Goal: Contribute content: Add original content to the website for others to see

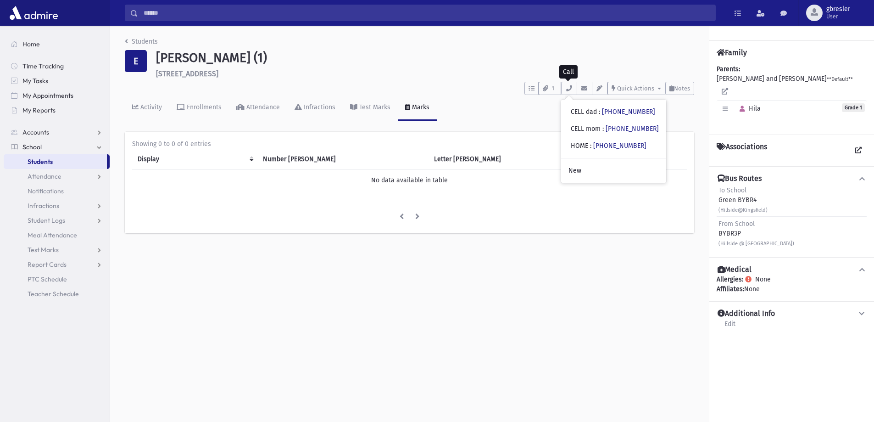
click at [146, 35] on div "Students E Edry, Hila (1) 127 Hillside Blvd Lakewood **** To Do's No open tasks…" at bounding box center [409, 140] width 599 height 228
click at [144, 44] on link "Students" at bounding box center [141, 42] width 33 height 8
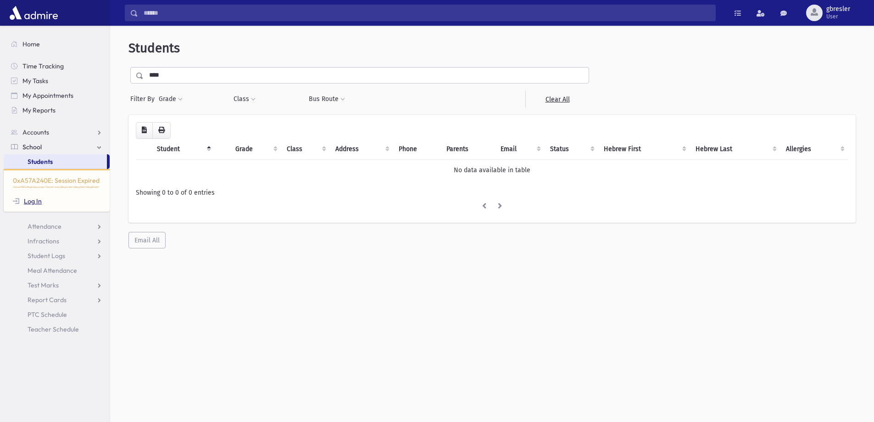
click at [39, 199] on link "Log In" at bounding box center [27, 201] width 29 height 8
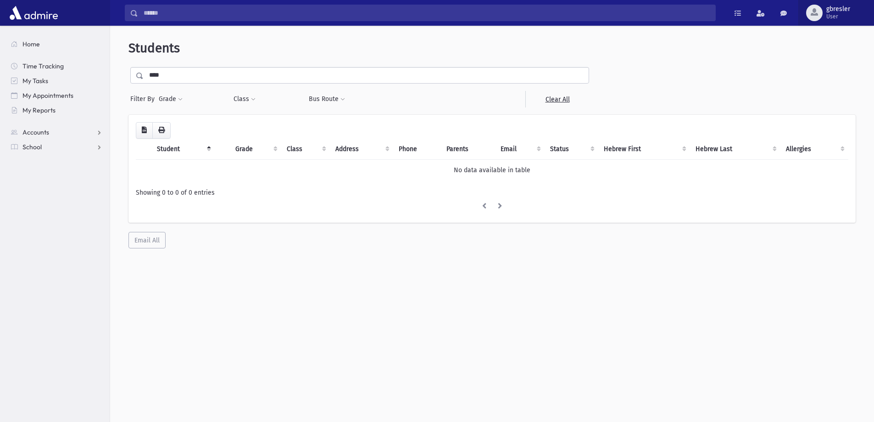
click at [842, 17] on span "User" at bounding box center [838, 16] width 24 height 7
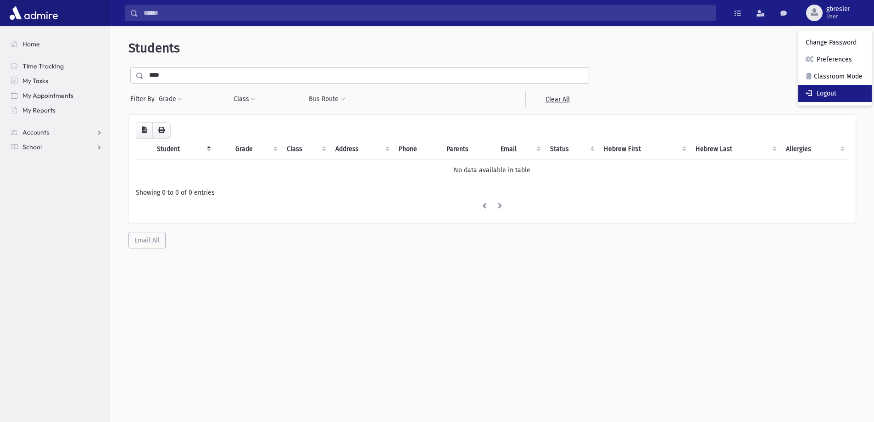
click at [851, 97] on link "Logout" at bounding box center [834, 93] width 73 height 17
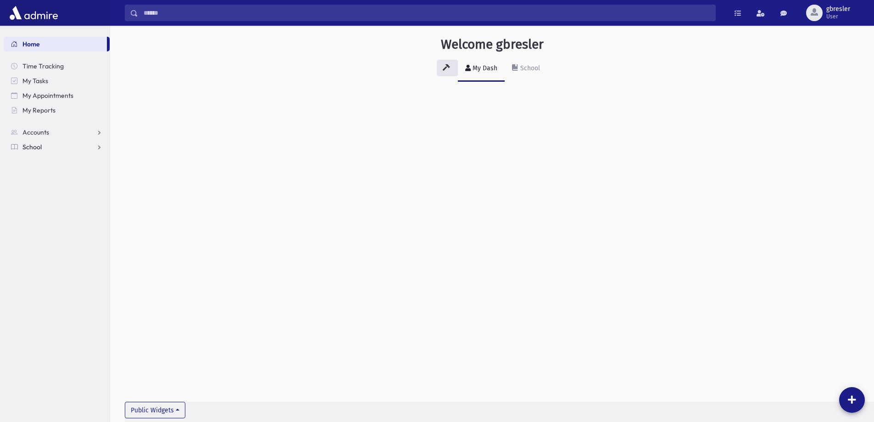
click at [34, 151] on link "School" at bounding box center [57, 146] width 106 height 15
click at [39, 163] on span "Students" at bounding box center [40, 161] width 25 height 8
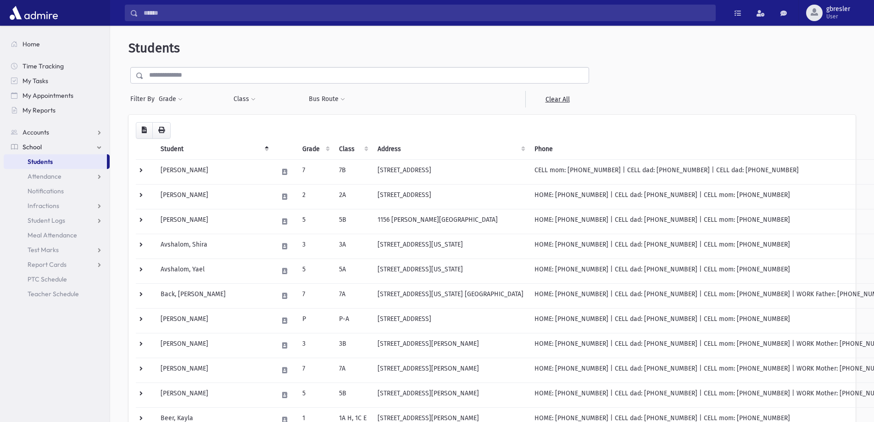
click at [226, 77] on input "text" at bounding box center [366, 75] width 445 height 17
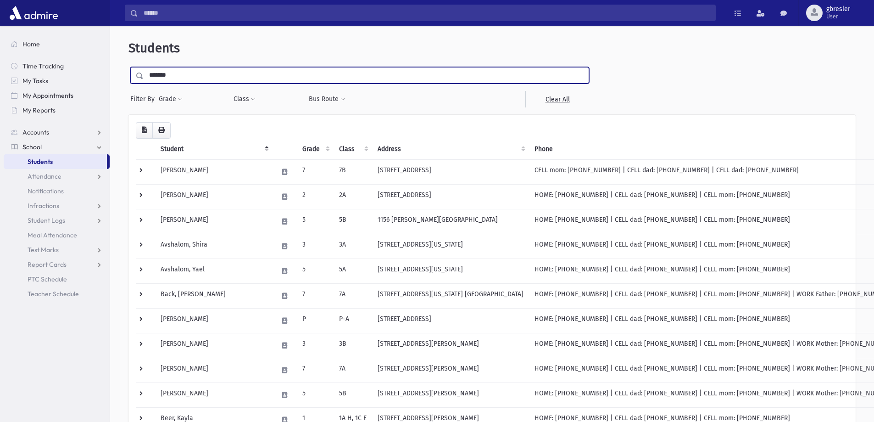
type input "*******"
click at [128, 67] on input "submit" at bounding box center [141, 73] width 26 height 12
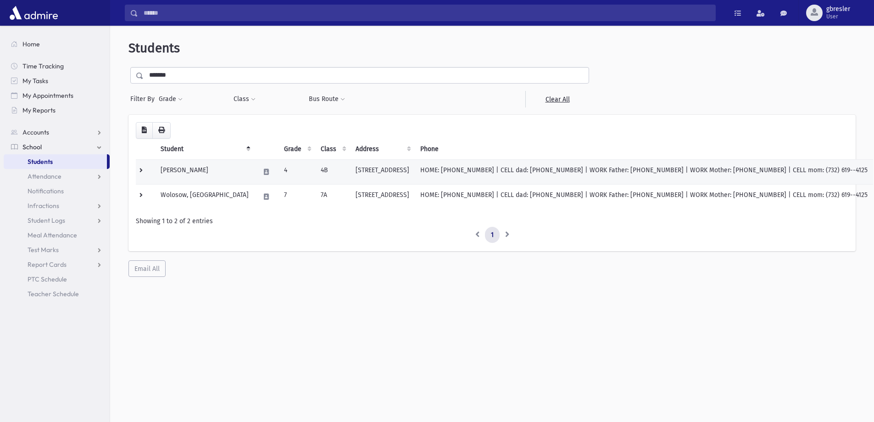
click at [196, 169] on td "[PERSON_NAME]" at bounding box center [204, 171] width 99 height 25
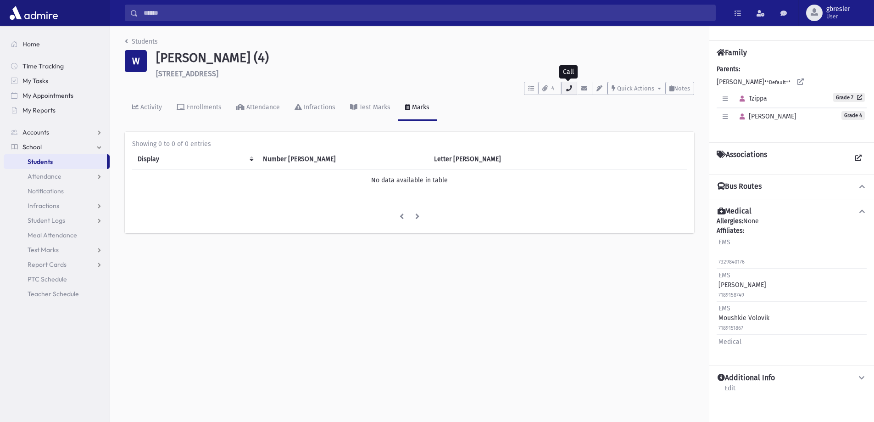
click at [569, 90] on icon "button" at bounding box center [568, 88] width 7 height 6
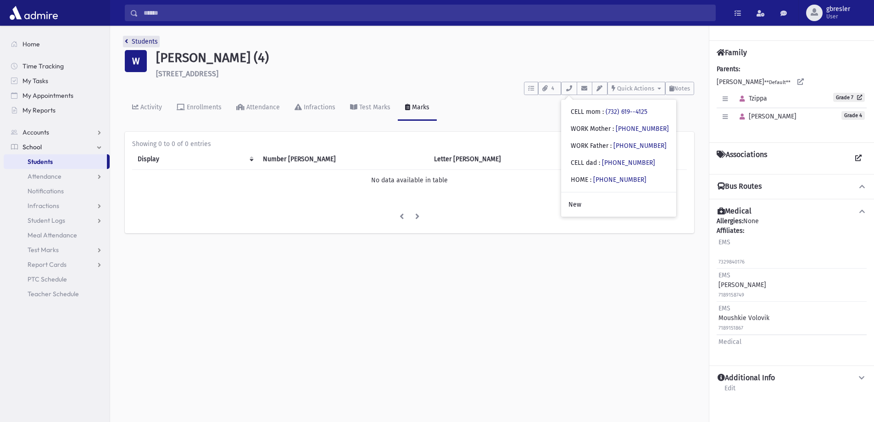
click at [147, 44] on link "Students" at bounding box center [141, 42] width 33 height 8
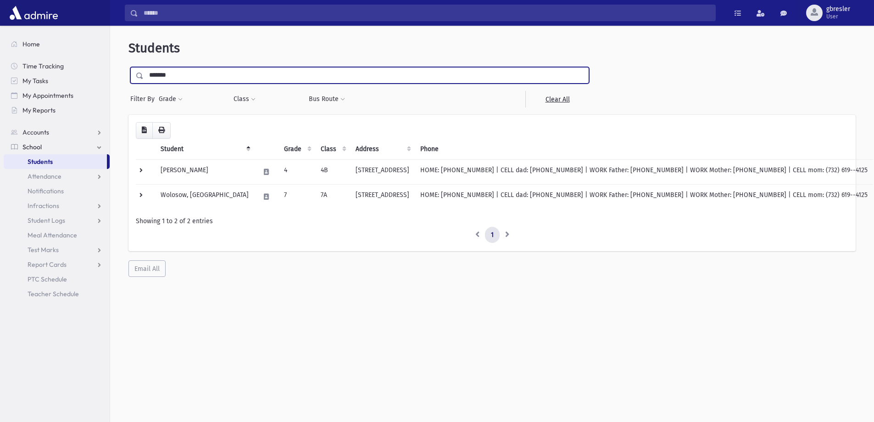
drag, startPoint x: 183, startPoint y: 83, endPoint x: 117, endPoint y: 98, distance: 68.1
click at [119, 97] on div "Students ******* Filter By Grade * * * * * * * * * * Filter Class **" at bounding box center [492, 158] width 756 height 258
type input "**********"
click at [128, 67] on input "submit" at bounding box center [141, 73] width 26 height 12
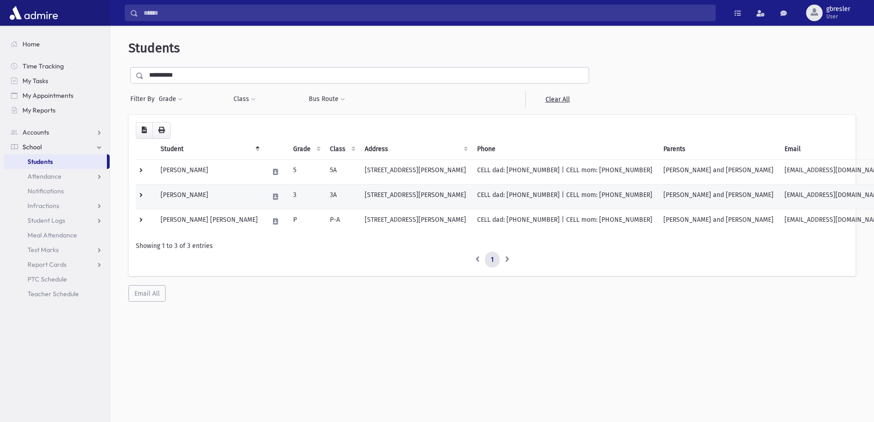
click at [215, 195] on td "[PERSON_NAME]" at bounding box center [209, 196] width 108 height 25
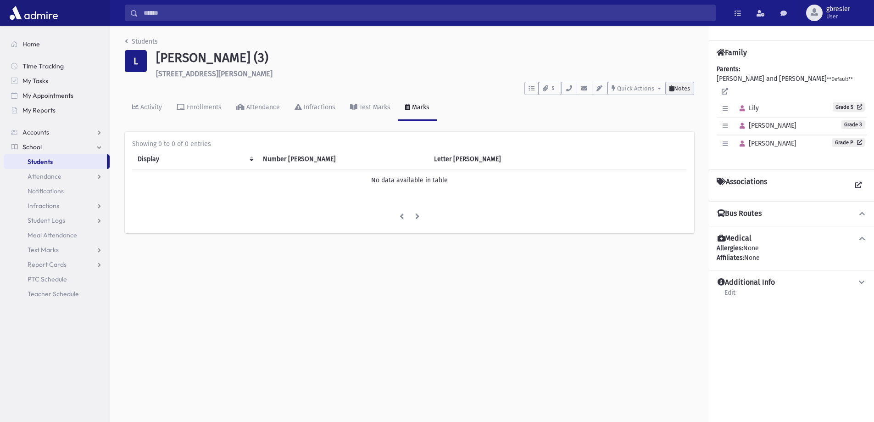
click at [686, 89] on span "Notes" at bounding box center [682, 88] width 16 height 7
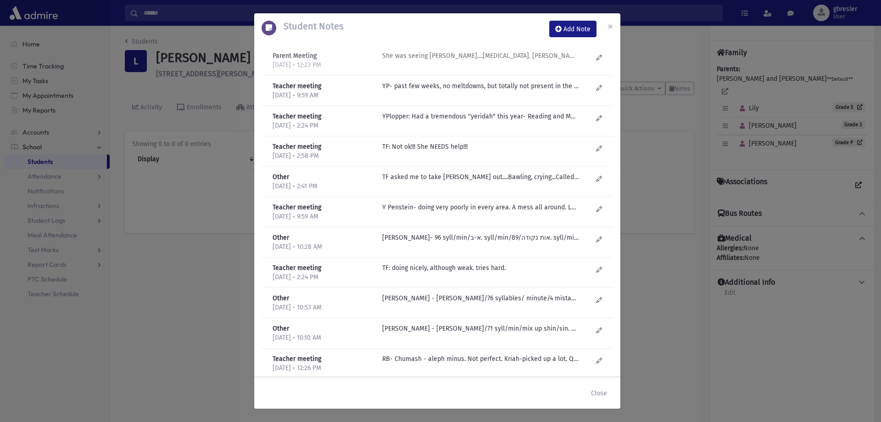
click at [463, 58] on p "She was seeing Nechama Krug....play therapy. Mom says wasn't what she needed. N…" at bounding box center [480, 56] width 196 height 10
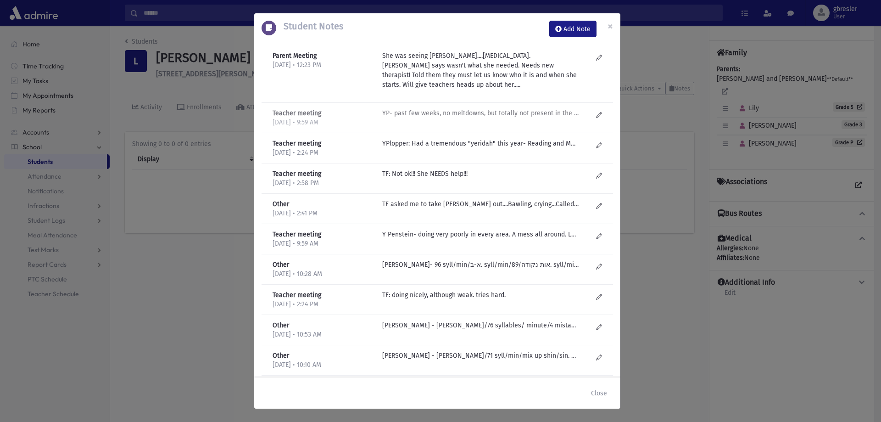
click at [427, 120] on div "YP- past few weeks, no meltdowns, but totally not present in the classroom. Tal…" at bounding box center [486, 117] width 219 height 19
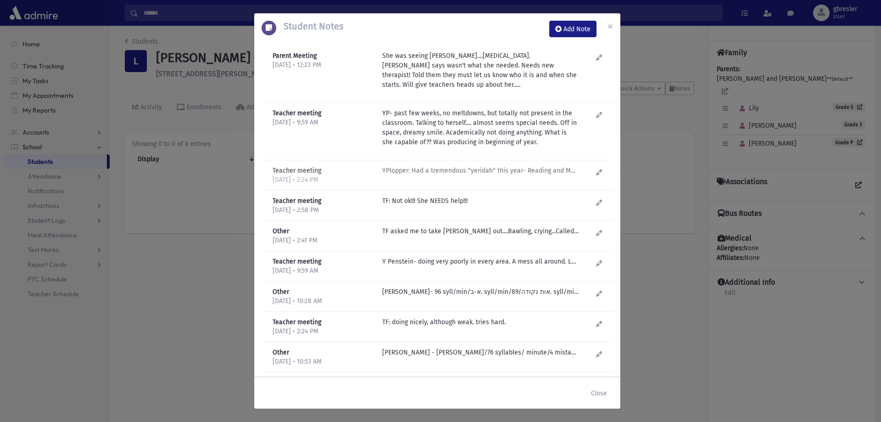
click at [426, 171] on p "YPlopper: Had a tremendous "yeridah" this year- Reading and Math went down-had …" at bounding box center [480, 171] width 196 height 10
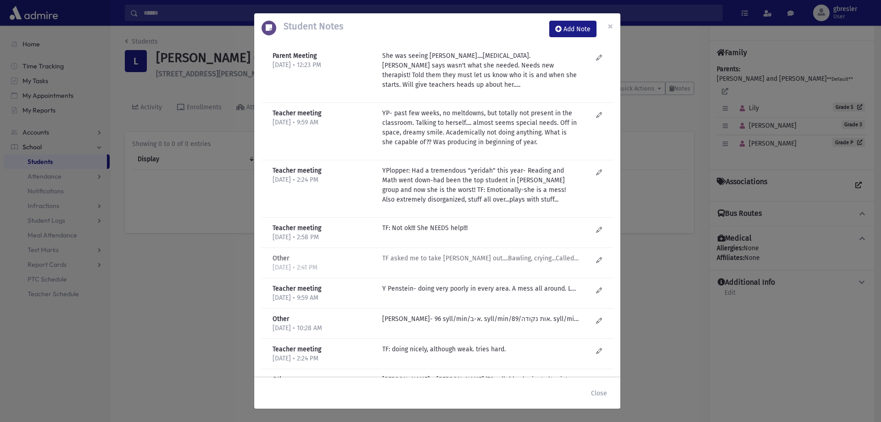
click at [455, 261] on p "TF asked me to take Sarah out....Bawling, crying...Called Mom- (SOUNDED VERY ST…" at bounding box center [480, 258] width 196 height 10
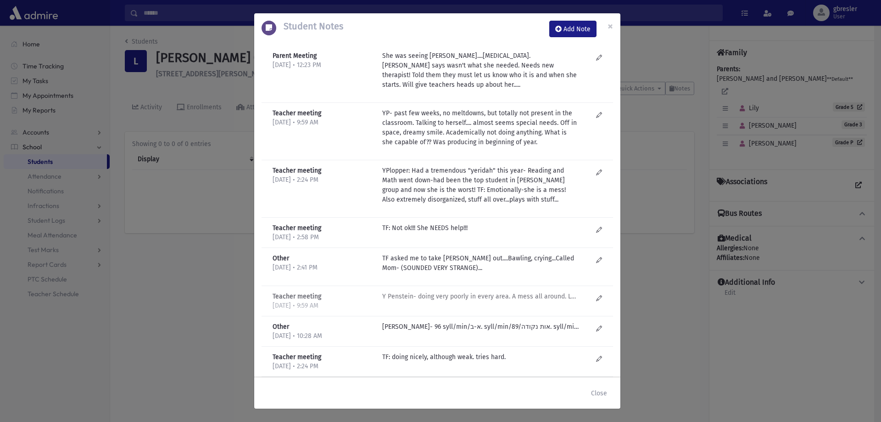
click at [492, 300] on p "Y Penstein- doing very poorly in every area. A mess all around. Looks like a me…" at bounding box center [480, 296] width 196 height 10
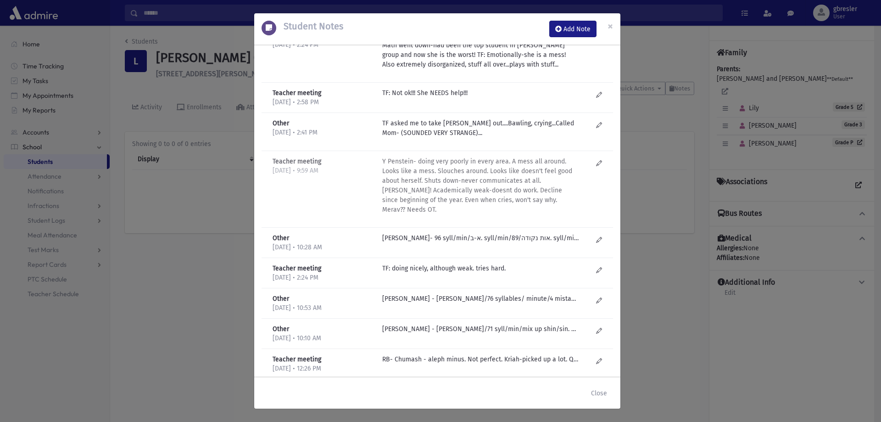
scroll to position [138, 0]
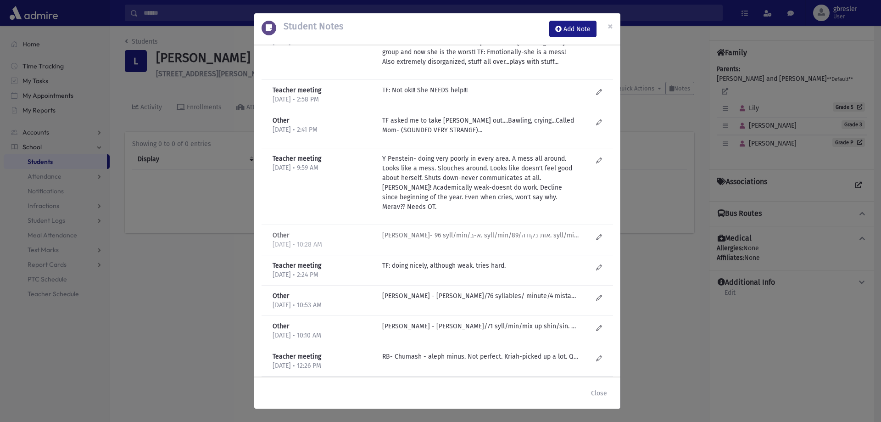
click at [487, 232] on p "TL Godfrey- 96 syll/min/א-ב. syll/min/89/אות נקודה. syll/min/67.5/text/5 mistak…" at bounding box center [480, 235] width 196 height 10
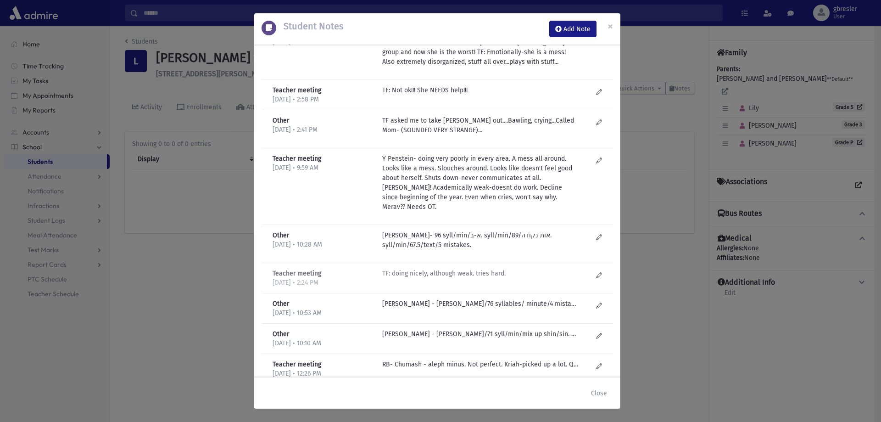
click at [472, 272] on p "TF: doing nicely, although weak. tries hard." at bounding box center [480, 273] width 196 height 10
click at [480, 309] on div "TL Godfrey - aleph bais/76 syllables/ minute/4 mistakes/bais and pei sound same…" at bounding box center [486, 308] width 219 height 19
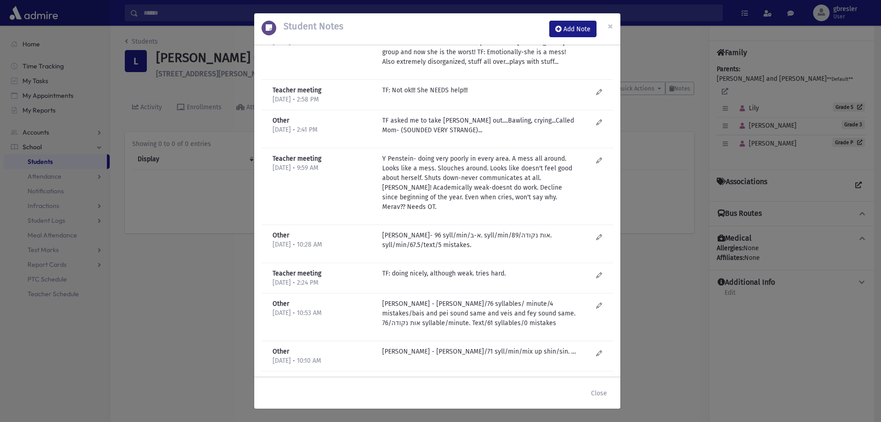
click at [488, 346] on div "Other 6/18/2024 • 10:10 AM TL Godfrey - aleph bais/71 syll/min/mix up shin/sin.…" at bounding box center [436, 356] width 351 height 30
click at [489, 348] on p "TL Godfrey - aleph bais/71 syll/min/mix up shin/sin. Os nekuda/65 syll/min/1 mi…" at bounding box center [480, 351] width 196 height 10
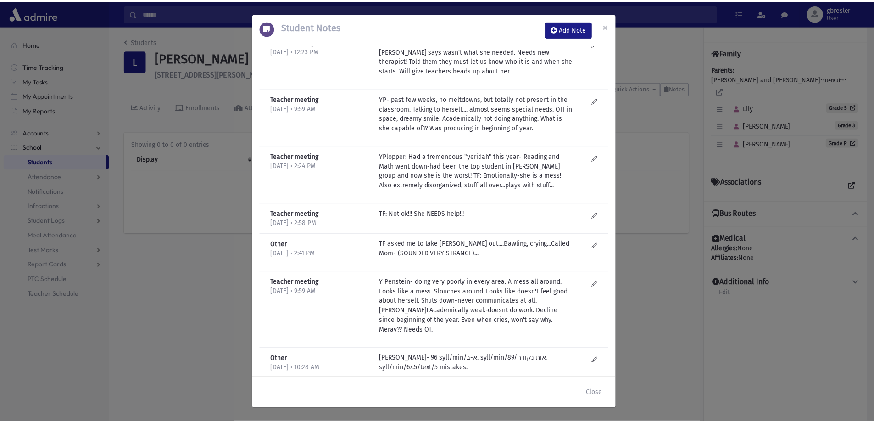
scroll to position [0, 0]
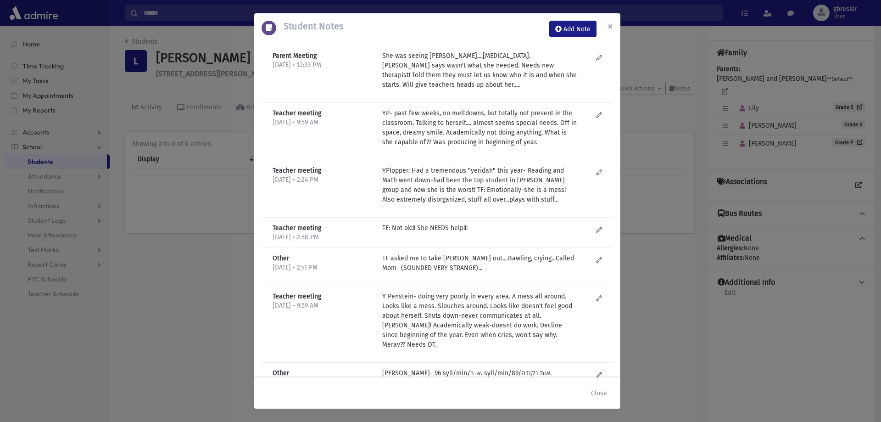
click at [611, 26] on span "×" at bounding box center [610, 26] width 6 height 13
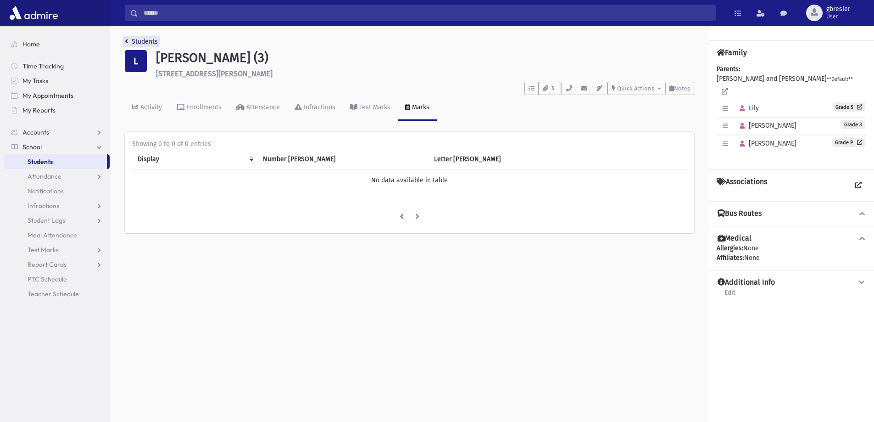
click at [155, 41] on link "Students" at bounding box center [141, 42] width 33 height 8
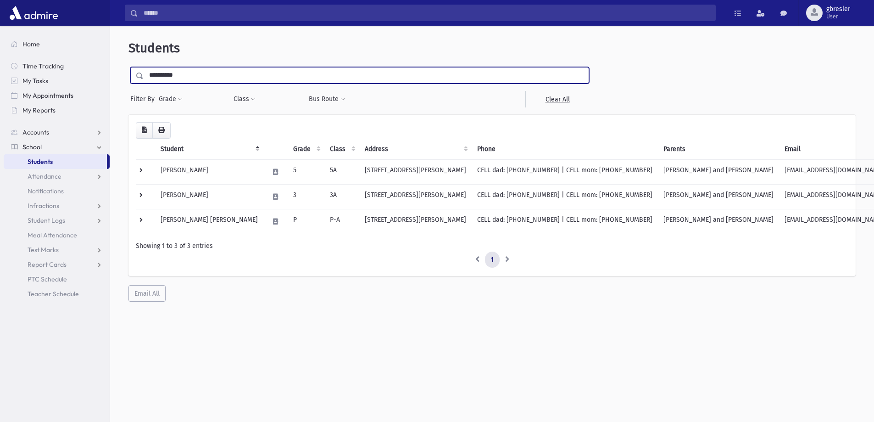
drag, startPoint x: 192, startPoint y: 72, endPoint x: 112, endPoint y: 87, distance: 80.9
click at [113, 87] on div "**********" at bounding box center [492, 227] width 764 height 396
type input "*****"
click at [128, 67] on input "submit" at bounding box center [141, 73] width 26 height 12
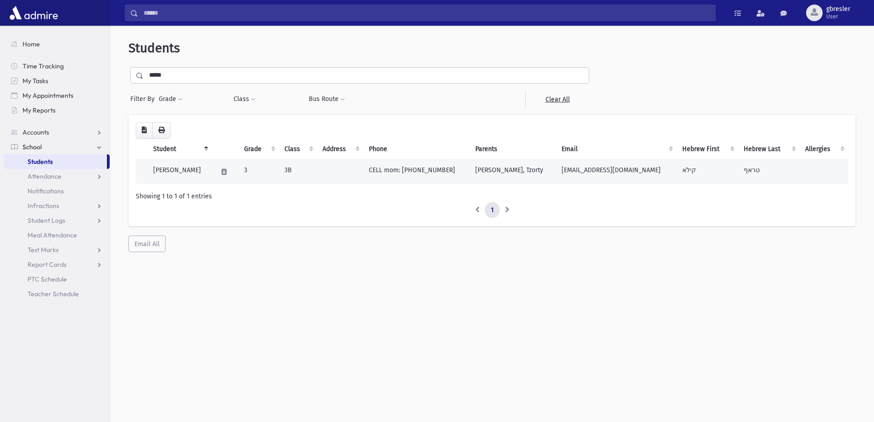
click at [175, 176] on td "[PERSON_NAME]" at bounding box center [180, 171] width 64 height 25
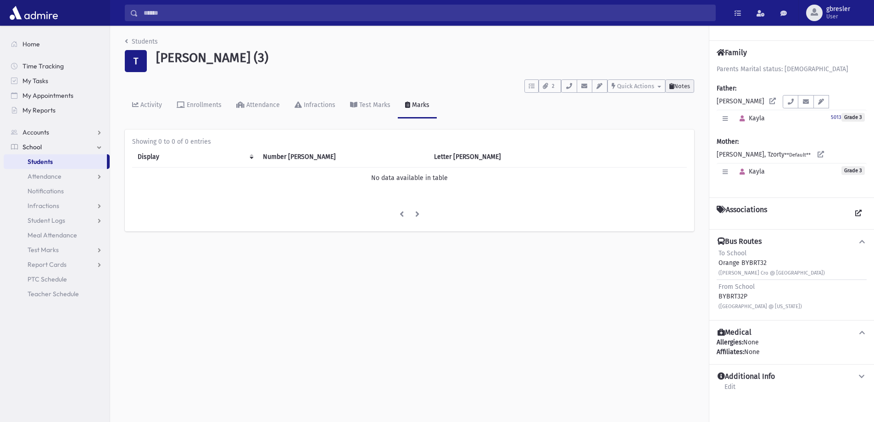
click at [675, 86] on span "Notes" at bounding box center [682, 86] width 16 height 7
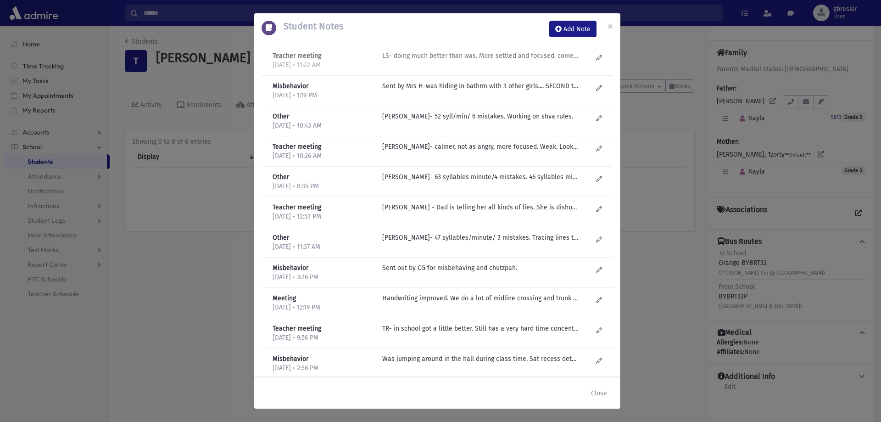
click at [527, 58] on p "LS- doing much better than was. More settled and focused. comes late a lot. Har…" at bounding box center [480, 56] width 196 height 10
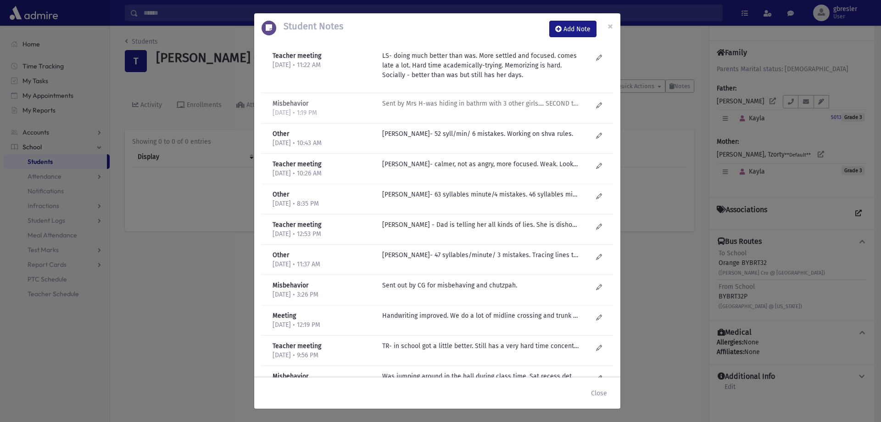
click at [507, 102] on p "Sent by Mrs H-was hiding in bathrm with 3 other girls.... SECOND time that [PER…" at bounding box center [480, 104] width 196 height 10
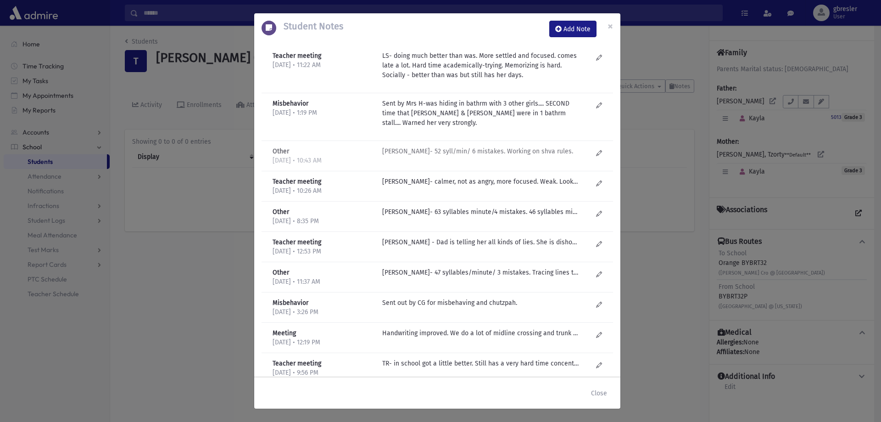
click at [482, 156] on div "[PERSON_NAME]- 52 syll/min/ 6 mistakes. Working on shva rules." at bounding box center [486, 155] width 219 height 19
click at [479, 184] on p "L Schnittlinger- calmer, not as angry, more focused. Weak. Looks sad. Behaving …" at bounding box center [480, 182] width 196 height 10
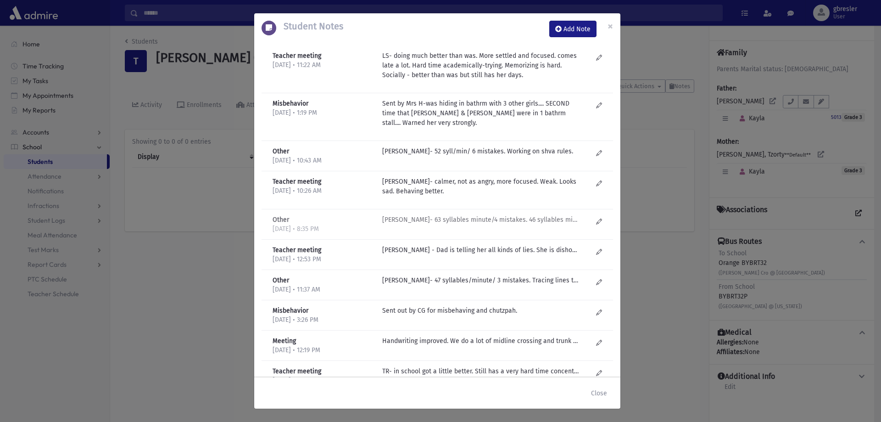
click at [476, 221] on p "R Zumin- 63 syllables minute/4 mistakes. 46 syllables minute/1 mistake. Dots on…" at bounding box center [480, 220] width 196 height 10
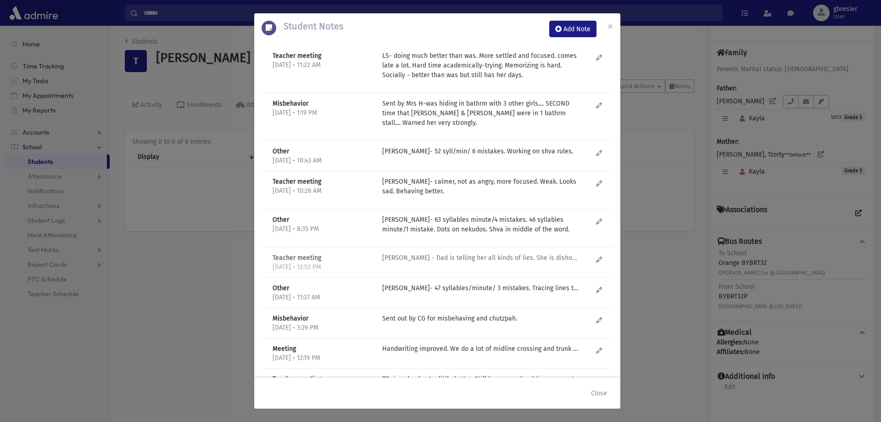
click at [467, 256] on p "L Schnittlinger - Dad is telling her all kinds of lies. She is dishonest, can't…" at bounding box center [480, 258] width 196 height 10
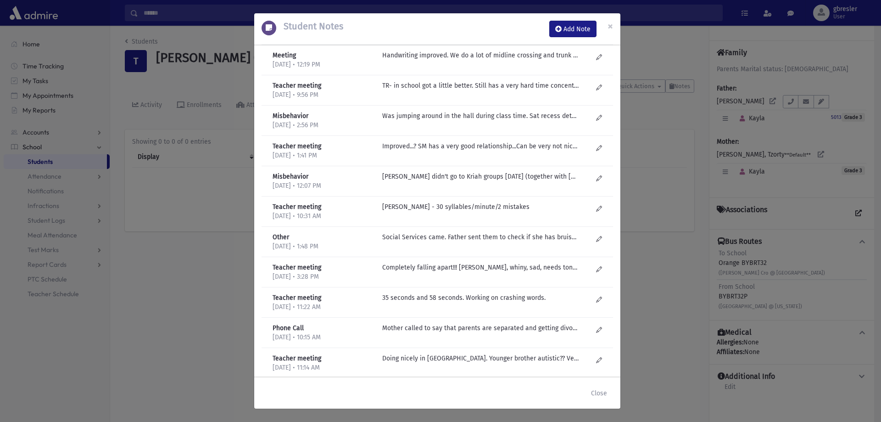
scroll to position [343, 0]
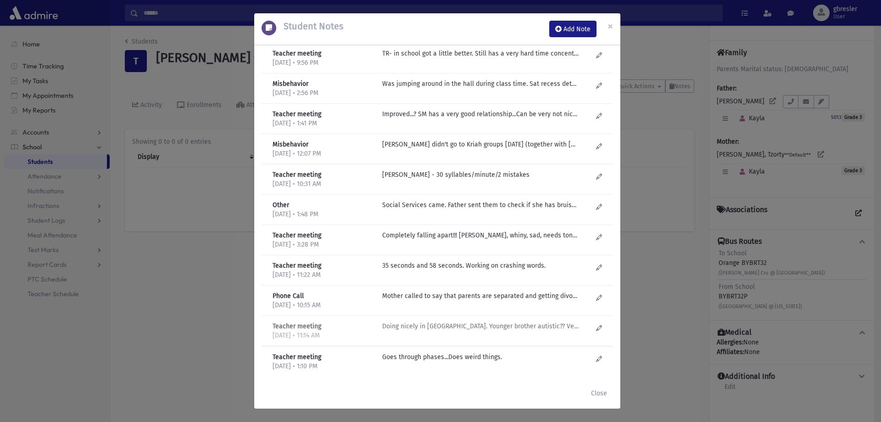
click at [511, 324] on p "Doing nicely in Kriah. Younger brother autistic?? Very challenging. Dominating …" at bounding box center [480, 326] width 196 height 10
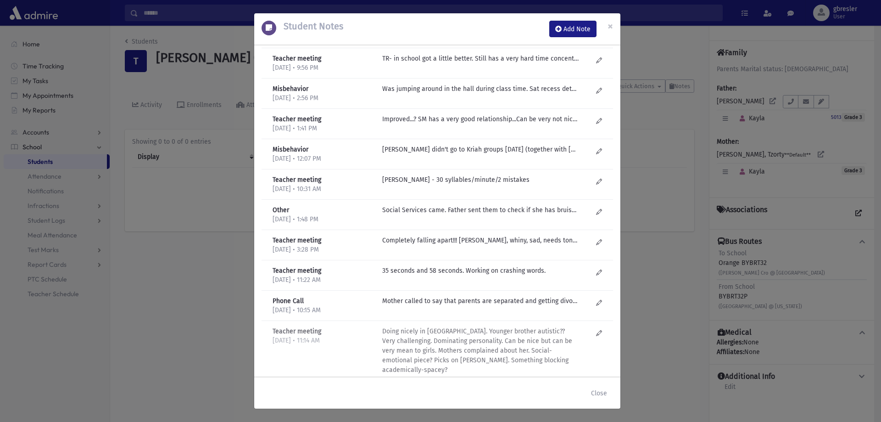
scroll to position [324, 0]
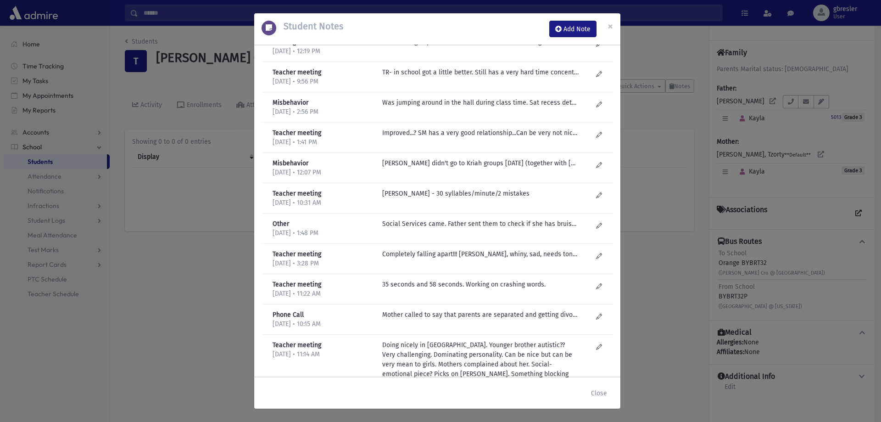
click at [519, 308] on div "Phone Call 11/8/2023 • 10:15 AM Mother called to say that parents are separated…" at bounding box center [436, 319] width 351 height 30
click at [516, 316] on p "Mother called to say that parents are separated and getting divorced." at bounding box center [480, 315] width 196 height 10
click at [516, 285] on p "35 seconds and 58 seconds. Working on crashing words." at bounding box center [480, 284] width 196 height 10
click at [533, 252] on p "Completely falling apart!!! Needy, whiny, sad, needs tons of attention, says no…" at bounding box center [480, 254] width 196 height 10
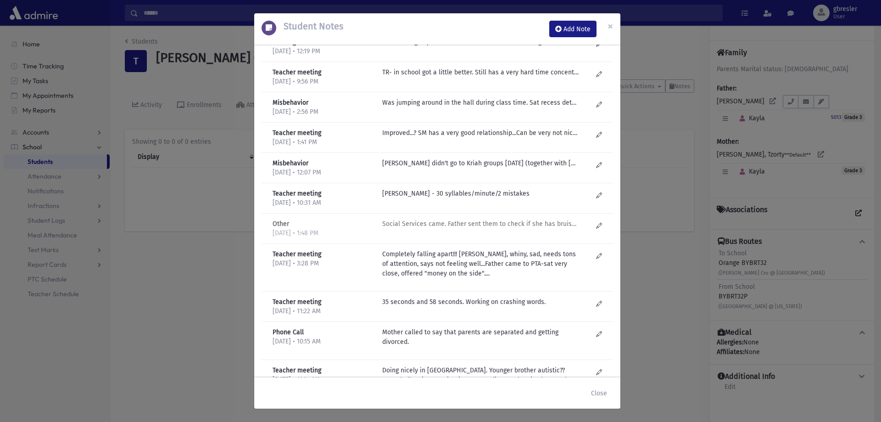
click at [543, 226] on p "Social Services came. Father sent them to check if she has bruise....Kayla not …" at bounding box center [480, 224] width 196 height 10
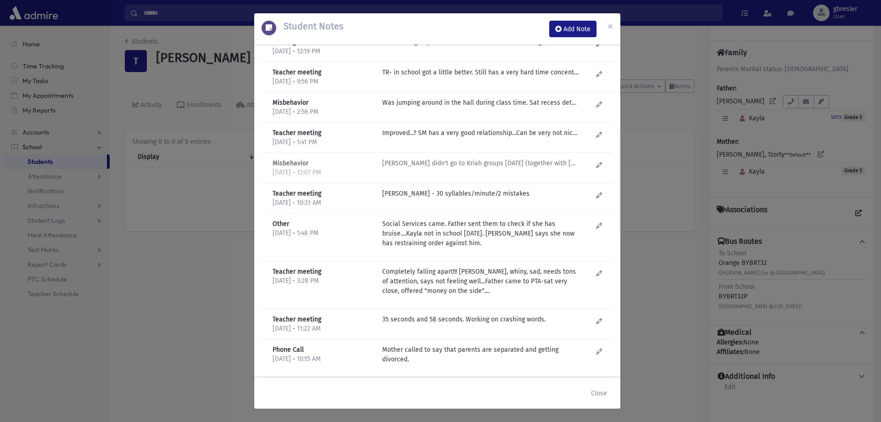
click at [490, 167] on p "Kayla didn't go to Kriah groups yesterday (together with Aviva Kaplinsky). I sp…" at bounding box center [480, 163] width 196 height 10
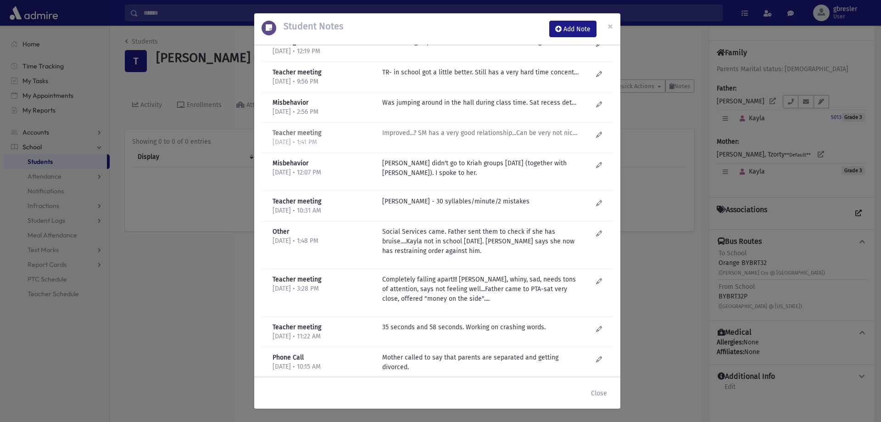
click at [520, 134] on p "Improved...? SM has a very good relationship...Can be very not nice to others." at bounding box center [480, 133] width 196 height 10
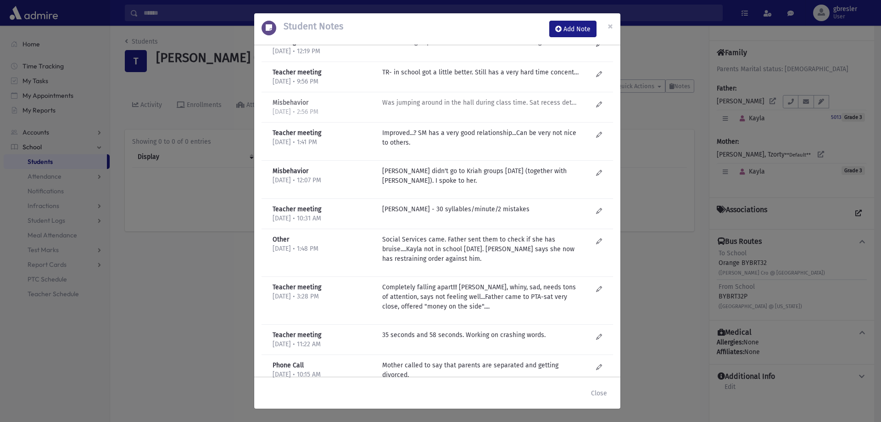
click at [532, 104] on p "Was jumping around in the hall during class time. Sat recess detention." at bounding box center [480, 103] width 196 height 10
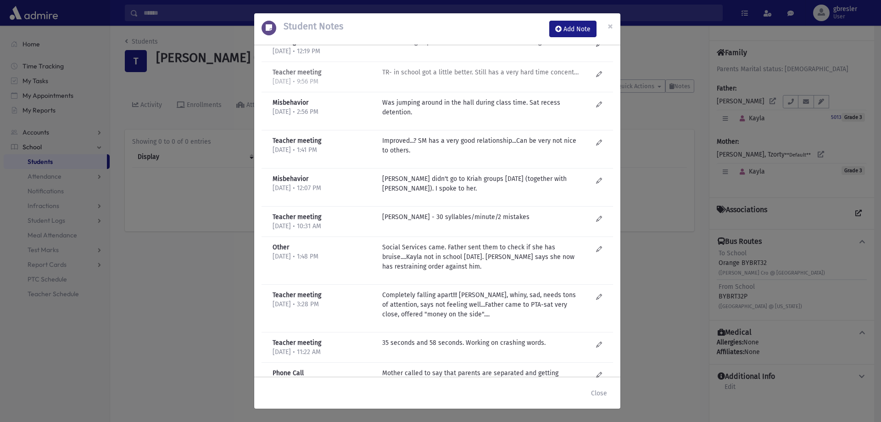
click at [527, 76] on p "TR- in school got a little better. Still has a very hard time concentrating, fo…" at bounding box center [480, 72] width 196 height 10
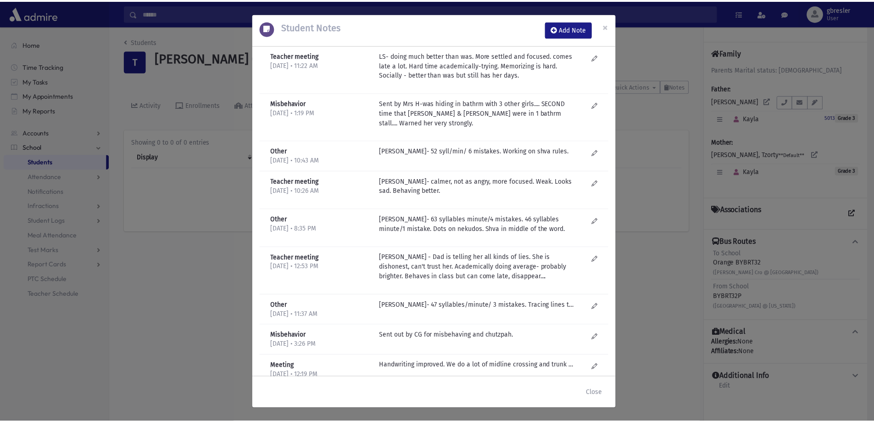
scroll to position [0, 0]
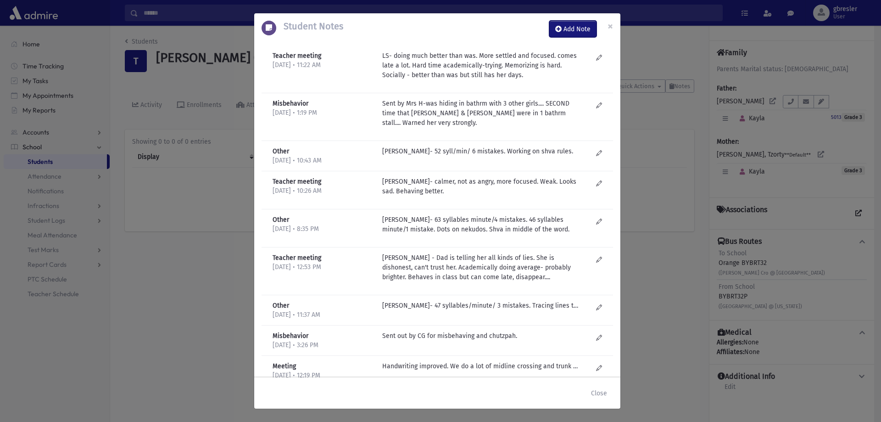
click at [582, 33] on button "Add Note" at bounding box center [572, 29] width 47 height 17
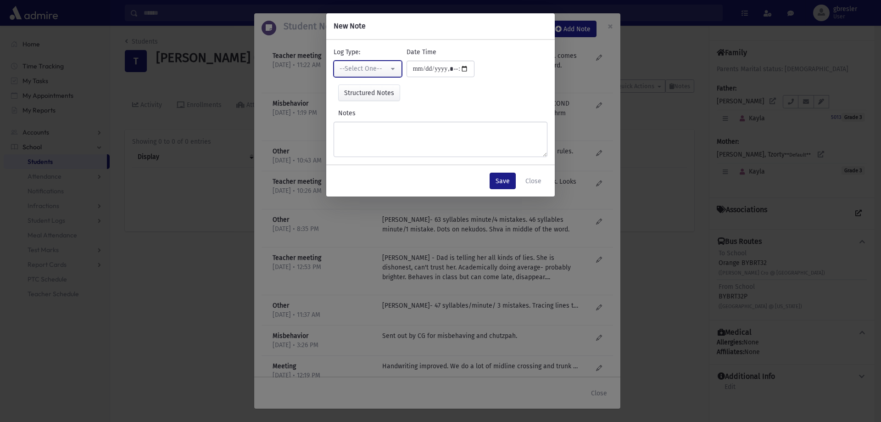
click at [386, 69] on div "--Select One--" at bounding box center [363, 69] width 49 height 10
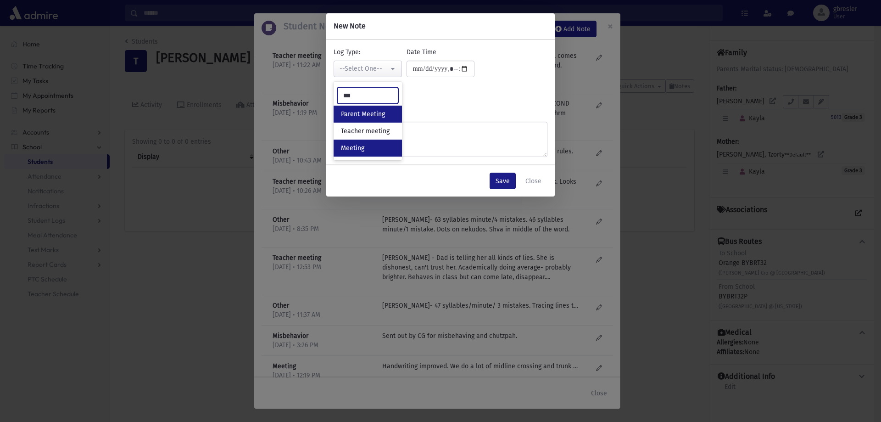
type input "***"
click at [360, 146] on span "Meeting" at bounding box center [352, 148] width 23 height 9
select select "*"
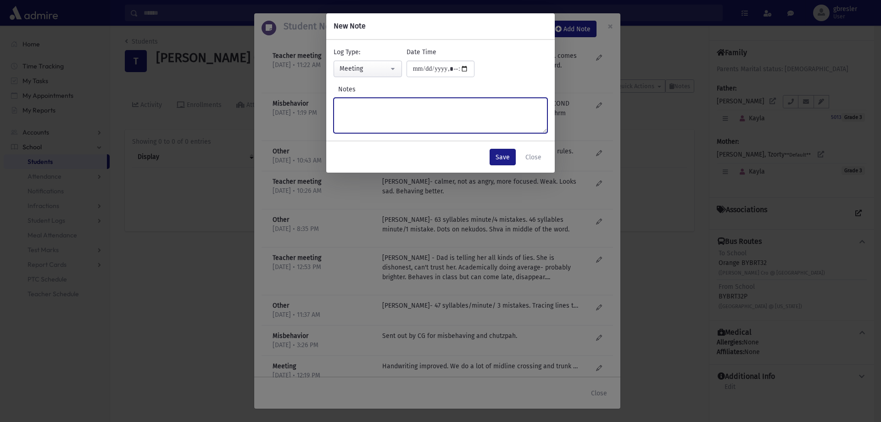
click at [359, 107] on textarea "Notes" at bounding box center [440, 115] width 214 height 35
type textarea "**********"
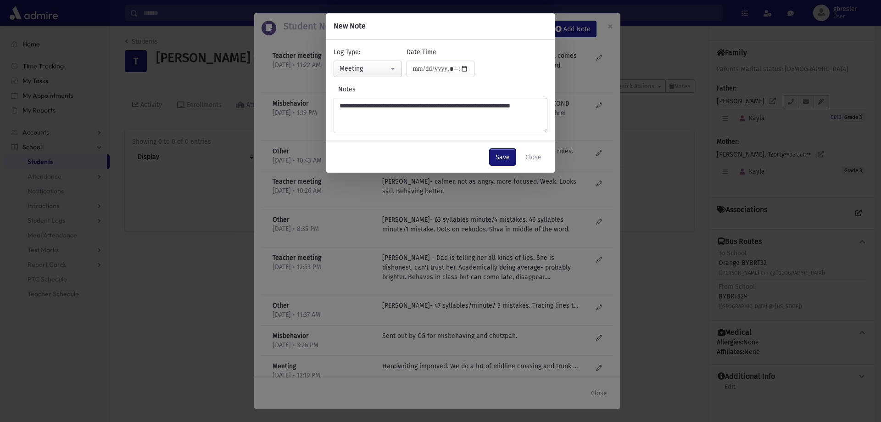
click at [502, 161] on button "Save" at bounding box center [502, 157] width 26 height 17
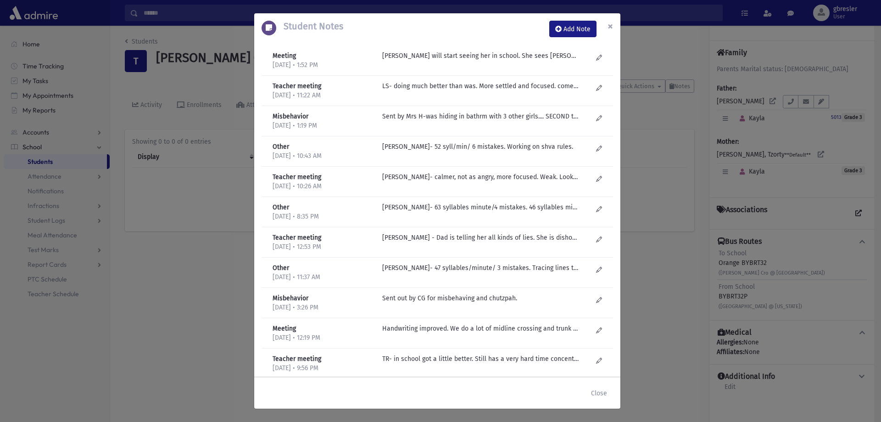
click at [606, 28] on button "×" at bounding box center [610, 26] width 20 height 26
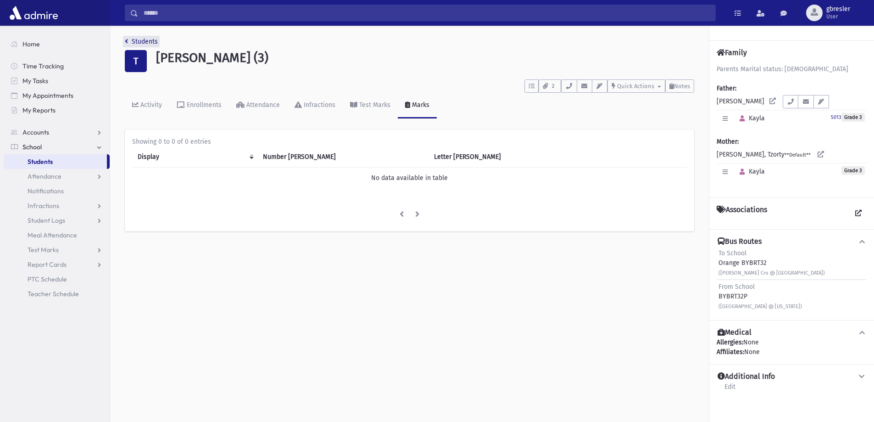
click at [155, 41] on link "Students" at bounding box center [141, 42] width 33 height 8
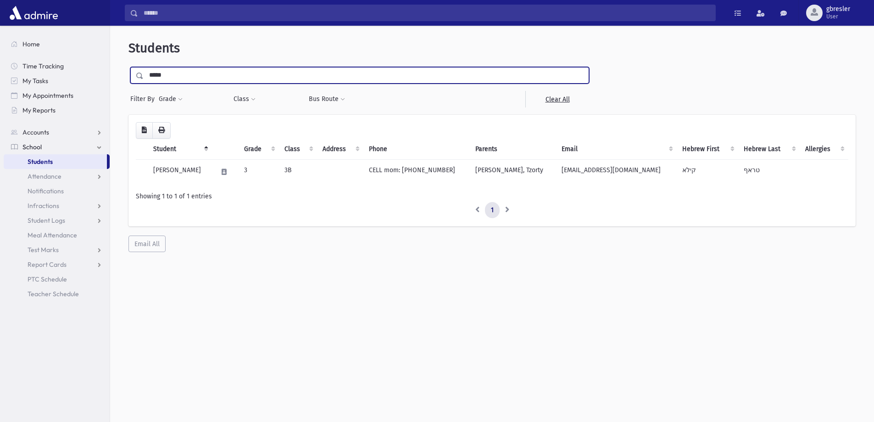
drag, startPoint x: 172, startPoint y: 77, endPoint x: 124, endPoint y: 91, distance: 50.2
click at [124, 91] on div "Students ***** Filter By Grade * * * * * * * * * * Filter Class ***" at bounding box center [492, 145] width 756 height 233
type input "**********"
click at [128, 67] on input "submit" at bounding box center [141, 73] width 26 height 12
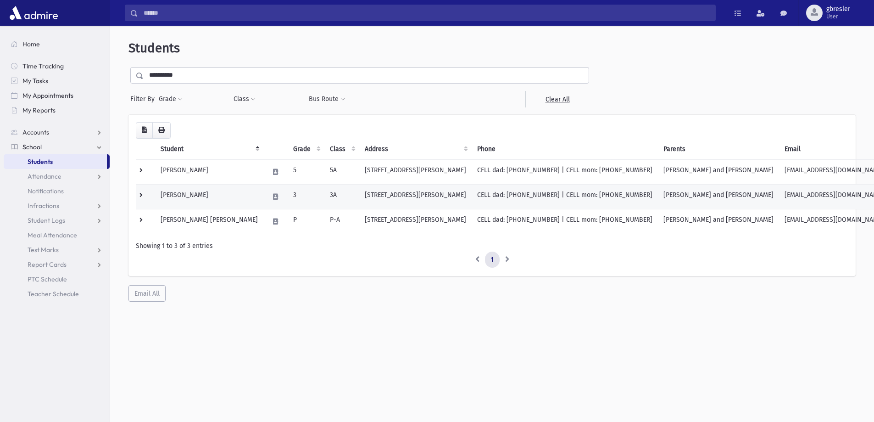
click at [211, 197] on td "[PERSON_NAME]" at bounding box center [209, 196] width 108 height 25
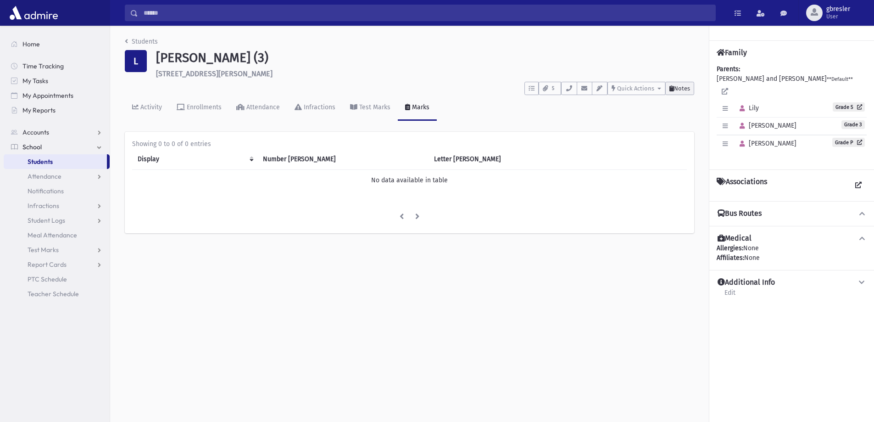
click at [684, 85] on span "Notes" at bounding box center [682, 88] width 16 height 7
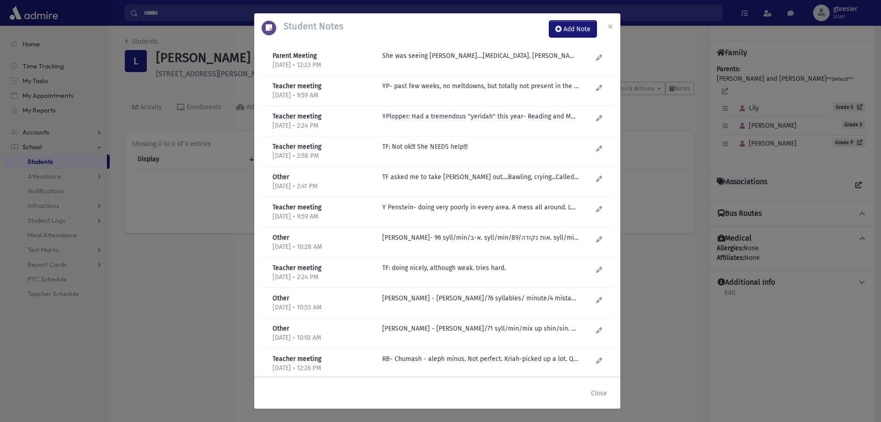
click at [557, 28] on icon at bounding box center [558, 29] width 6 height 6
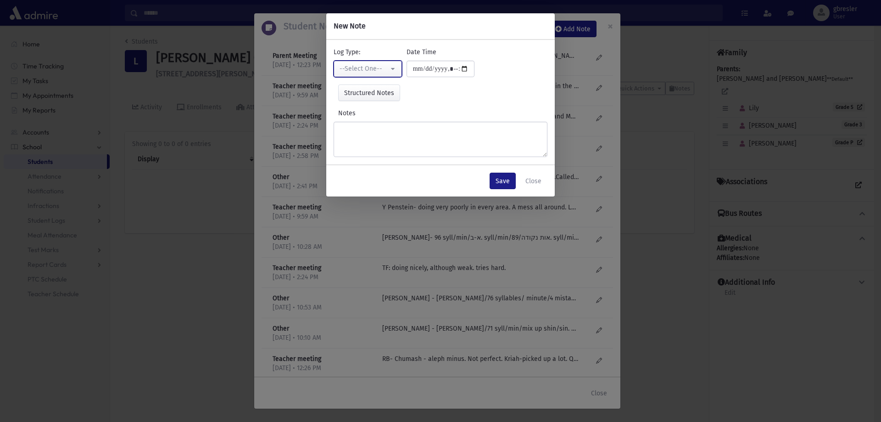
click at [357, 68] on div "--Select One--" at bounding box center [363, 69] width 49 height 10
type input "**"
click at [376, 116] on link "Phone Call" at bounding box center [367, 113] width 68 height 17
select select "*"
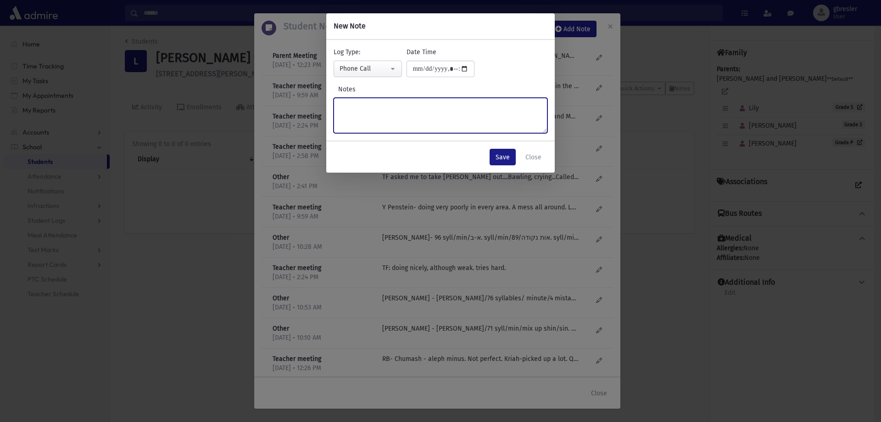
click at [362, 106] on textarea "Notes" at bounding box center [440, 115] width 214 height 35
type textarea "**********"
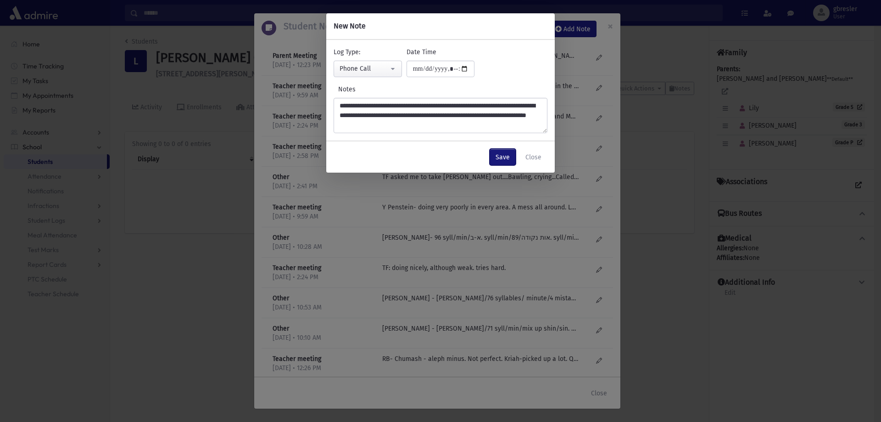
click at [509, 158] on button "Save" at bounding box center [502, 157] width 26 height 17
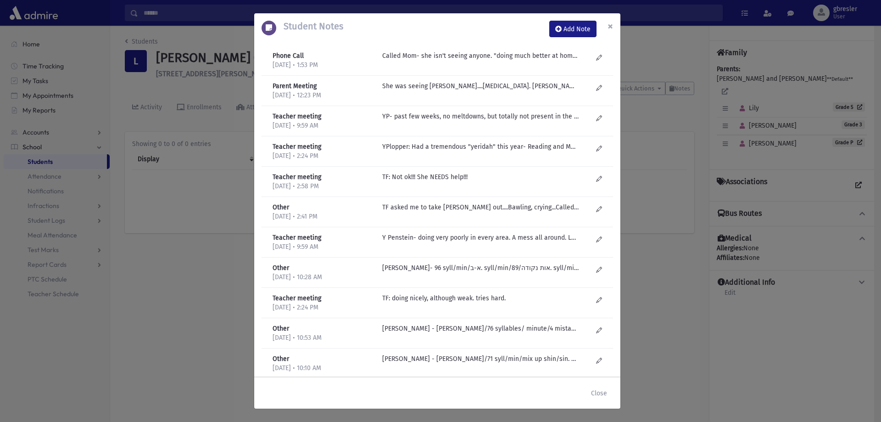
click at [611, 24] on span "×" at bounding box center [610, 26] width 6 height 13
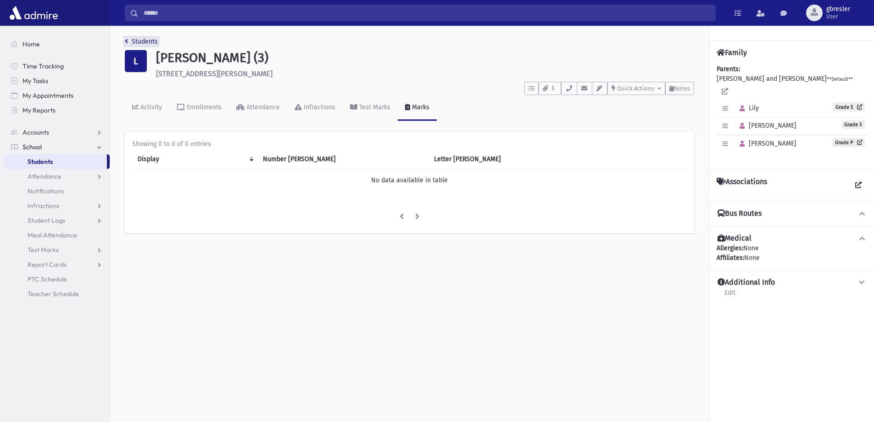
click at [150, 40] on link "Students" at bounding box center [141, 42] width 33 height 8
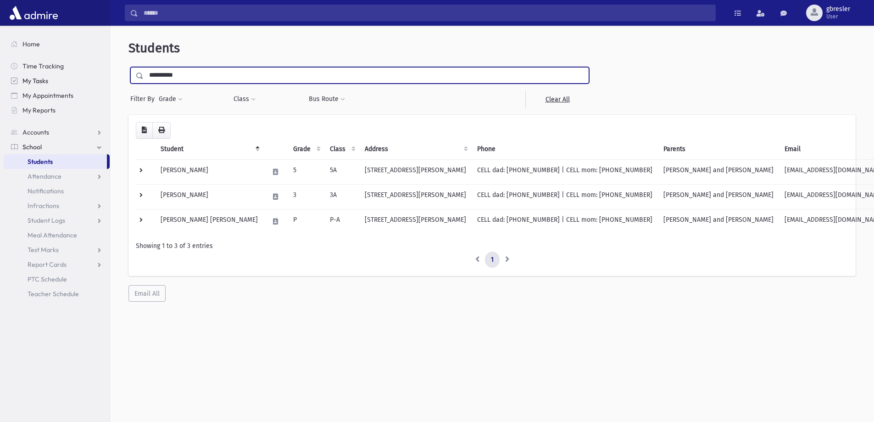
drag, startPoint x: 193, startPoint y: 72, endPoint x: 101, endPoint y: 76, distance: 91.9
click at [101, 76] on div "Search Results All Accounts" at bounding box center [437, 223] width 874 height 446
type input "*******"
click at [128, 67] on input "submit" at bounding box center [141, 73] width 26 height 12
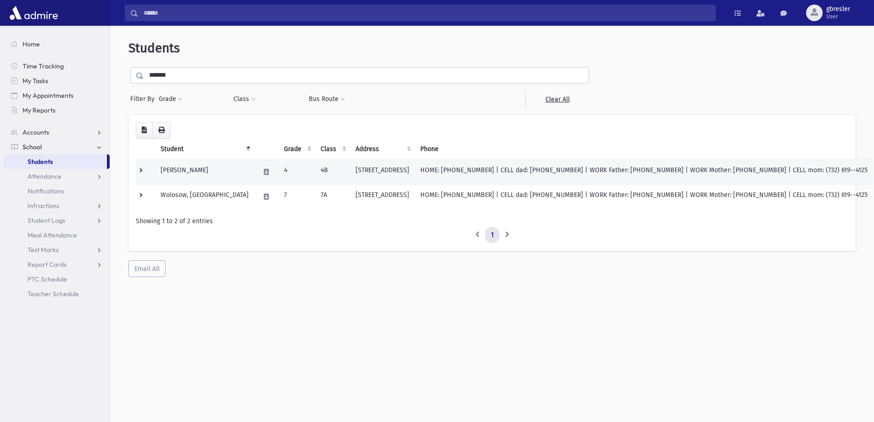
click at [200, 172] on td "[PERSON_NAME]" at bounding box center [204, 171] width 99 height 25
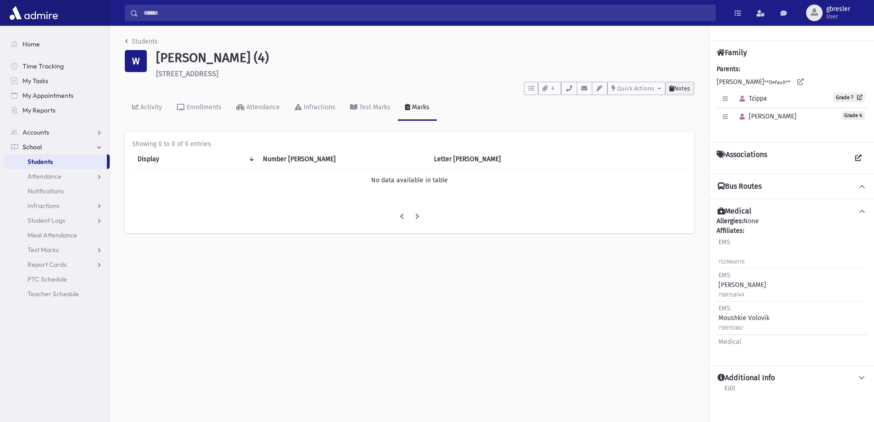
click at [685, 92] on button "Notes" at bounding box center [679, 88] width 29 height 13
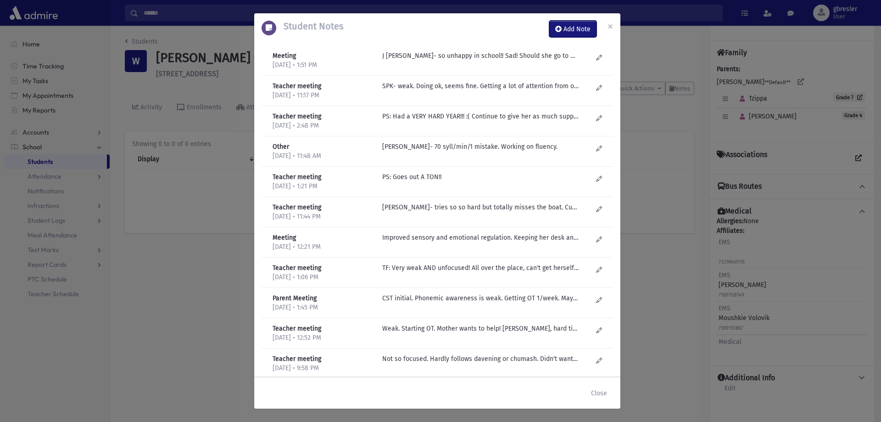
click at [562, 33] on button "Add Note" at bounding box center [572, 29] width 47 height 17
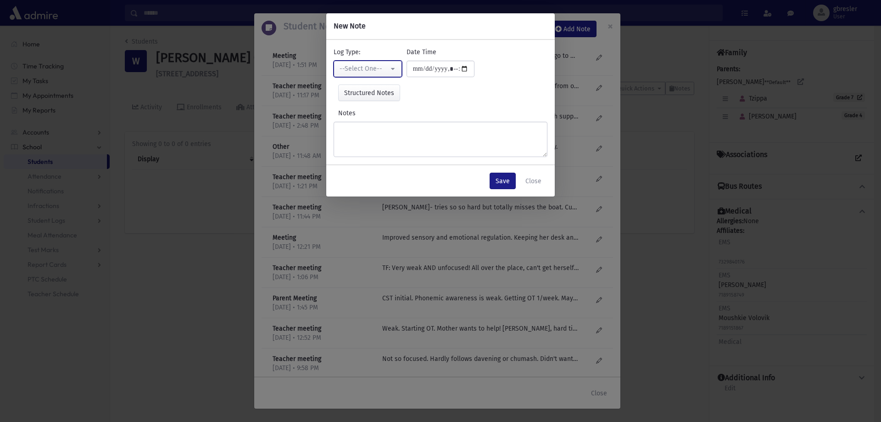
click at [377, 65] on div "--Select One--" at bounding box center [363, 69] width 49 height 10
click at [366, 112] on span "Phone Call" at bounding box center [356, 115] width 31 height 9
select select "*"
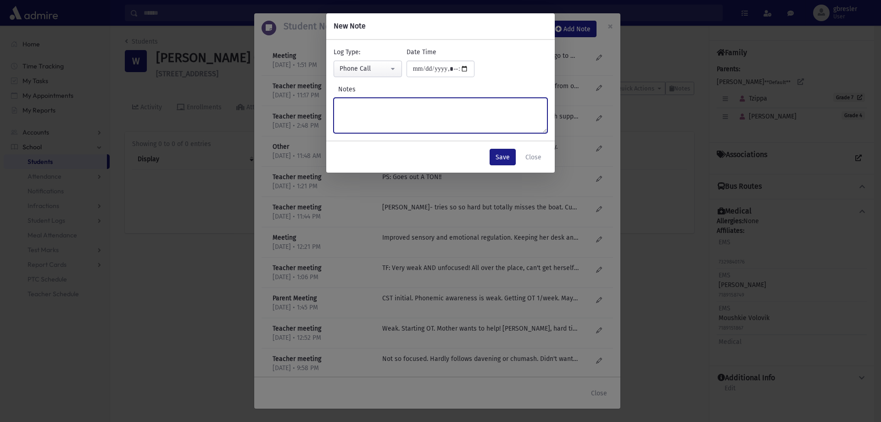
click at [357, 110] on textarea "Notes" at bounding box center [440, 115] width 214 height 35
type textarea "*"
type textarea "**********"
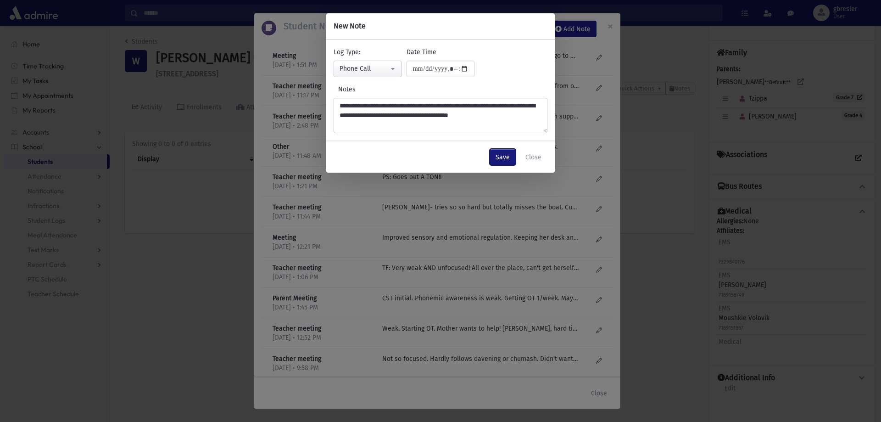
click at [498, 161] on button "Save" at bounding box center [502, 157] width 26 height 17
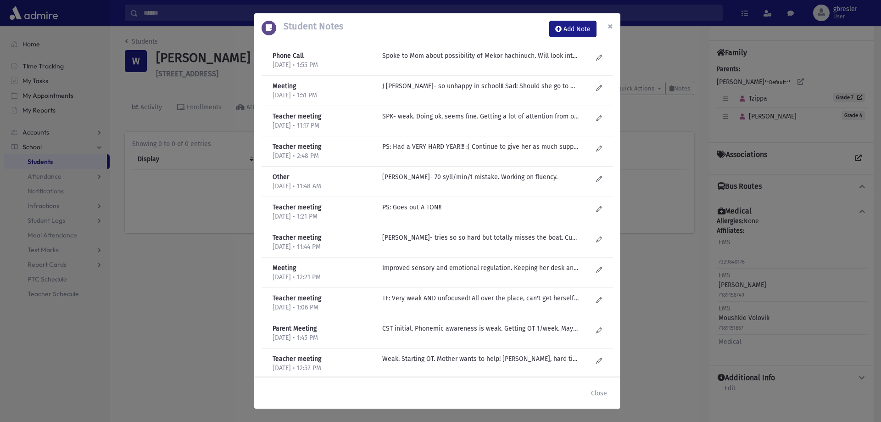
click at [611, 29] on span "×" at bounding box center [610, 26] width 6 height 13
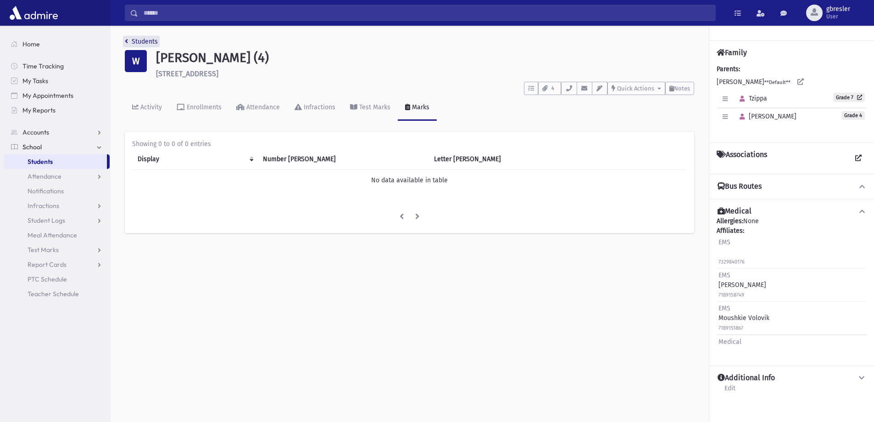
click at [141, 39] on link "Students" at bounding box center [141, 42] width 33 height 8
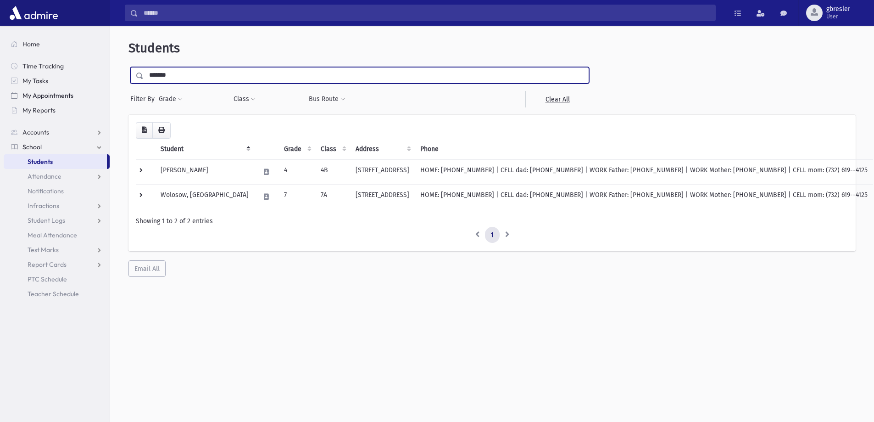
drag, startPoint x: 178, startPoint y: 71, endPoint x: 83, endPoint y: 89, distance: 96.6
click at [84, 89] on div "Search Results All Accounts" at bounding box center [437, 223] width 874 height 446
type input "******"
click at [128, 67] on input "submit" at bounding box center [141, 73] width 26 height 12
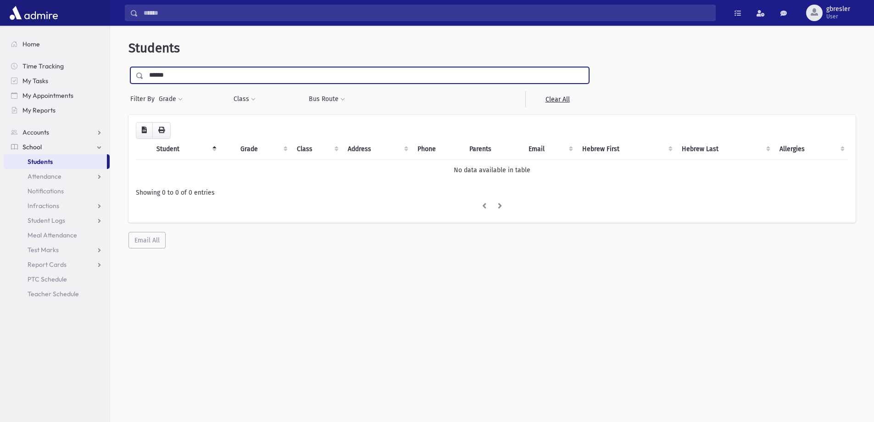
click at [167, 75] on input "******" at bounding box center [366, 75] width 445 height 17
type input "******"
click at [128, 67] on input "submit" at bounding box center [141, 73] width 26 height 12
drag, startPoint x: 0, startPoint y: 0, endPoint x: 103, endPoint y: 77, distance: 128.8
click at [104, 77] on div "Search Results All Accounts" at bounding box center [437, 223] width 874 height 446
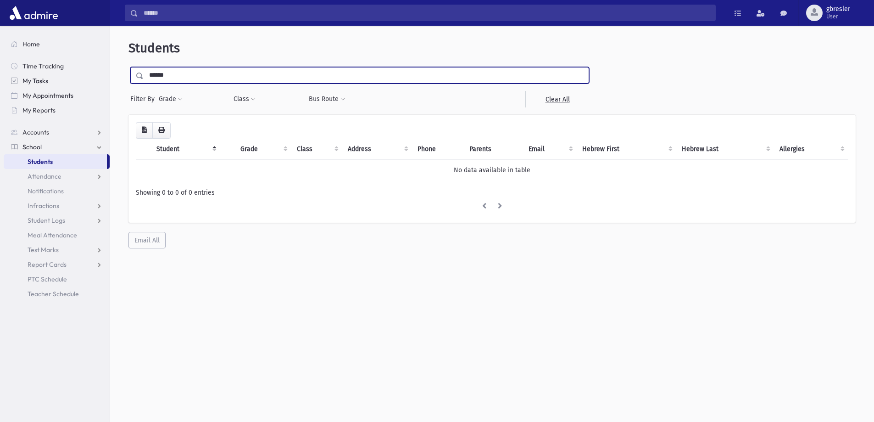
type input "******"
click at [128, 67] on input "submit" at bounding box center [141, 73] width 26 height 12
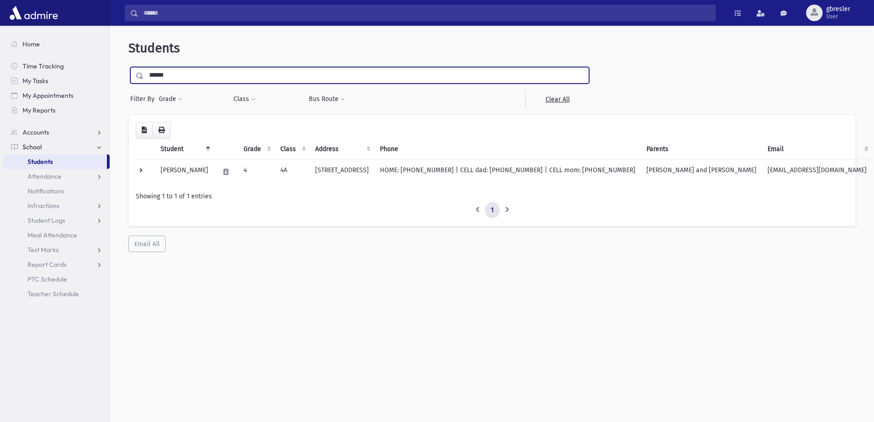
drag, startPoint x: 175, startPoint y: 77, endPoint x: 121, endPoint y: 83, distance: 53.9
click at [121, 83] on div "Students ****** Filter By Grade * * * * * * * * * * Filter Class ***" at bounding box center [492, 145] width 756 height 233
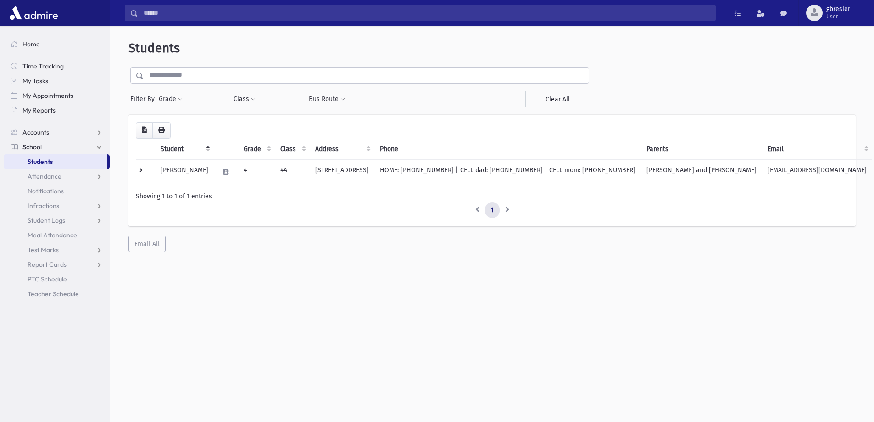
click at [83, 159] on link "Students" at bounding box center [55, 161] width 103 height 15
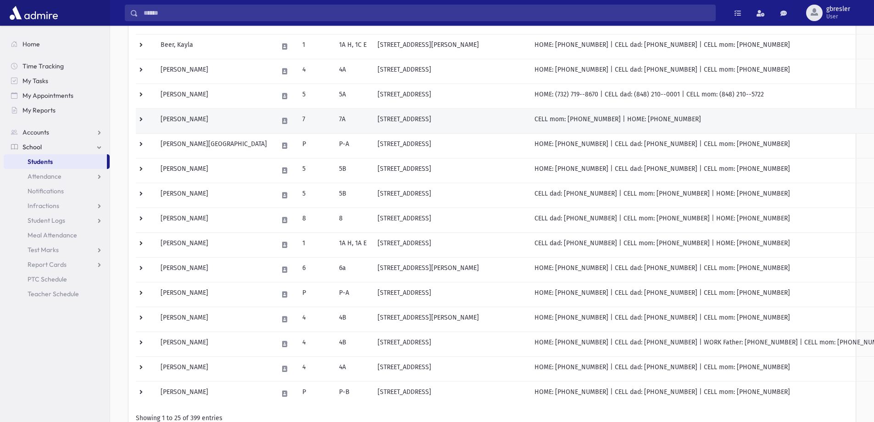
scroll to position [456, 0]
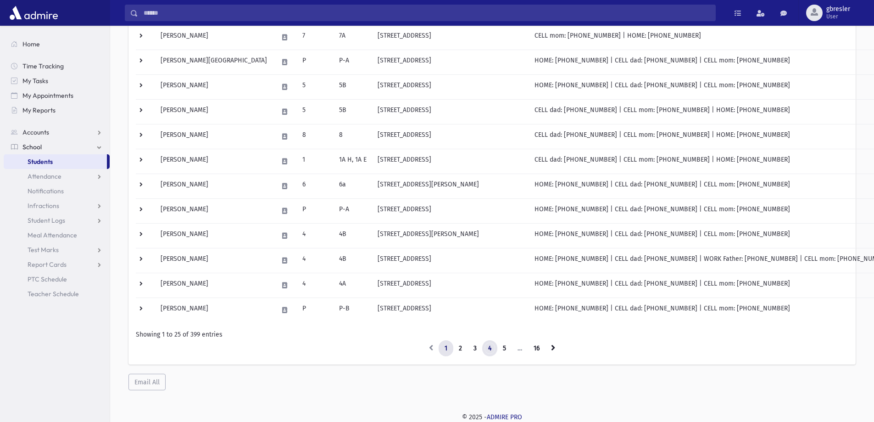
click at [490, 347] on link "4" at bounding box center [489, 348] width 15 height 17
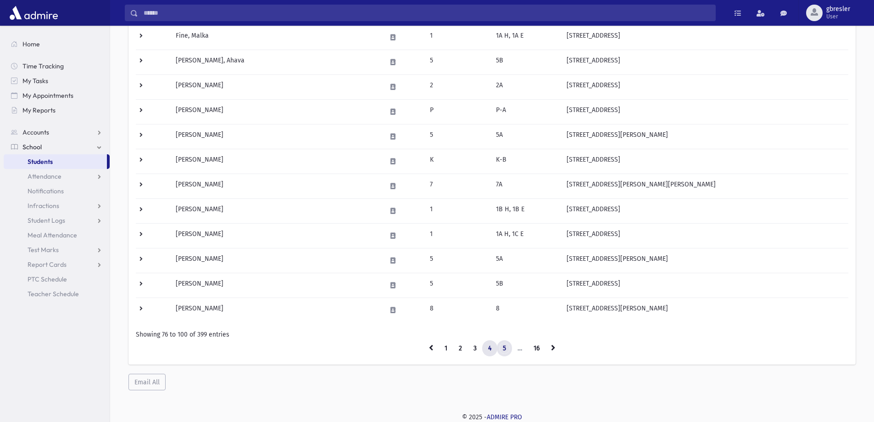
click at [507, 347] on link "5" at bounding box center [504, 348] width 15 height 17
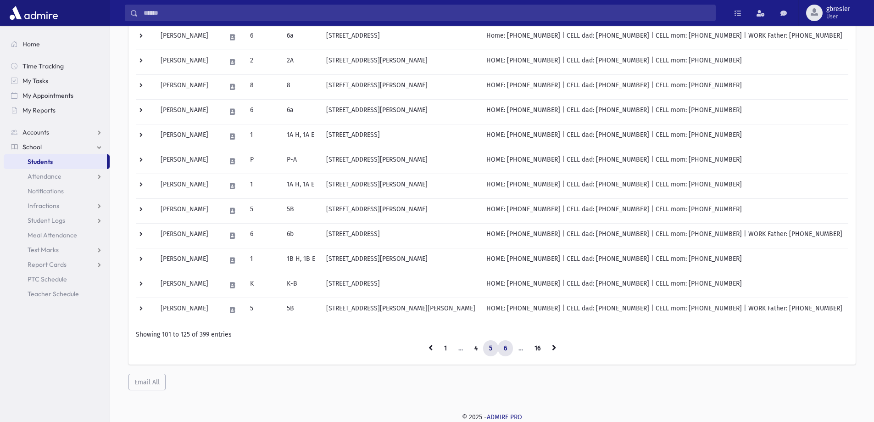
click at [507, 347] on link "6" at bounding box center [505, 348] width 15 height 17
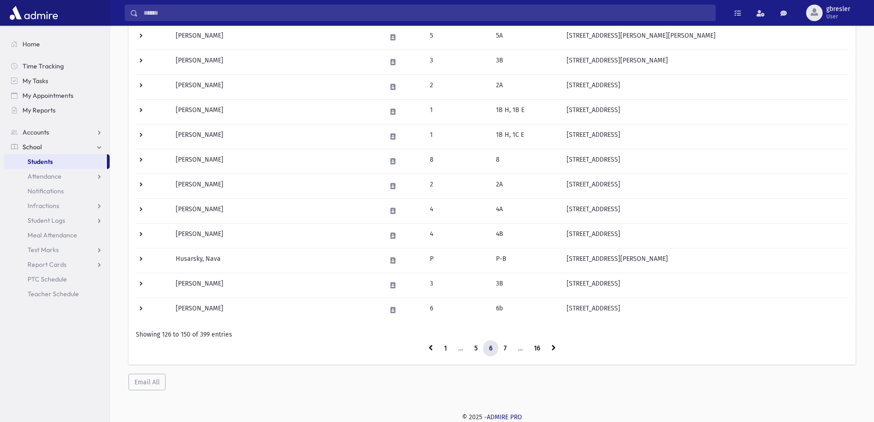
click at [507, 347] on link "7" at bounding box center [505, 348] width 15 height 17
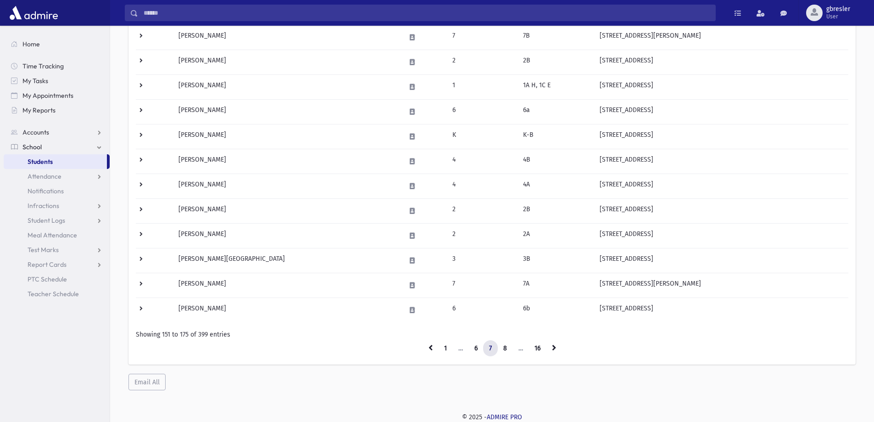
click at [507, 347] on link "8" at bounding box center [505, 348] width 16 height 17
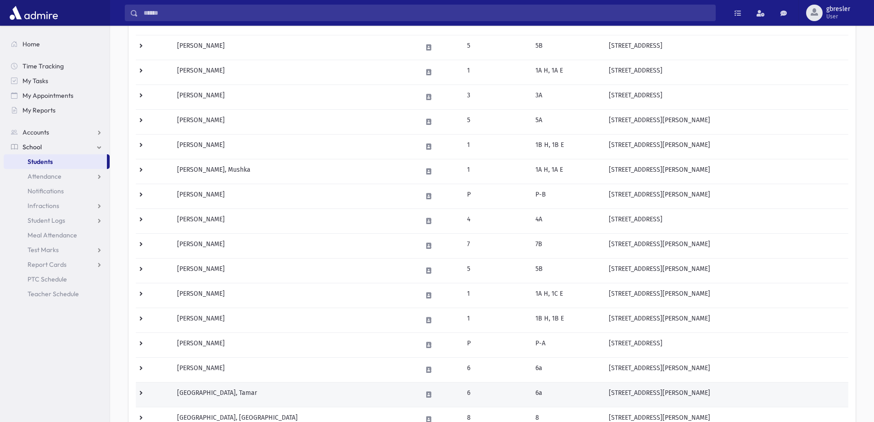
scroll to position [319, 0]
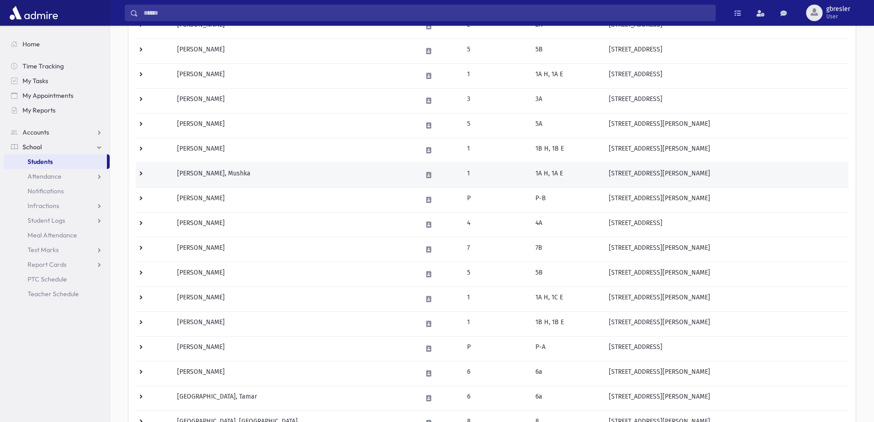
click at [214, 178] on td "[PERSON_NAME], Mushka" at bounding box center [294, 174] width 245 height 25
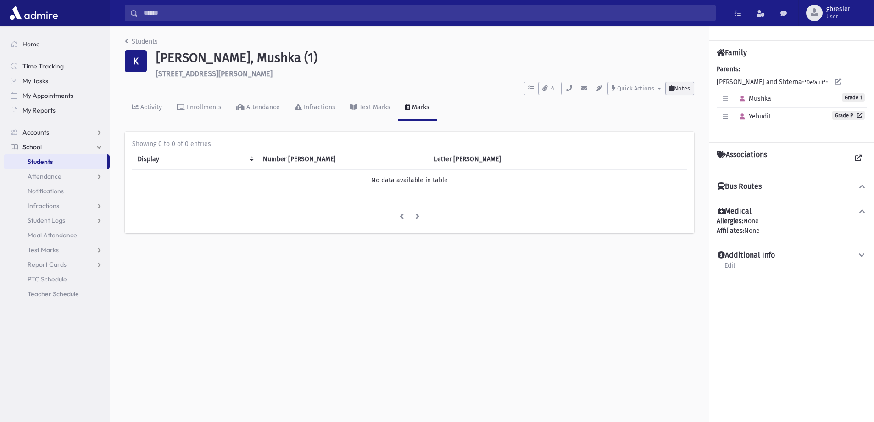
click at [682, 89] on span "Notes" at bounding box center [682, 88] width 16 height 7
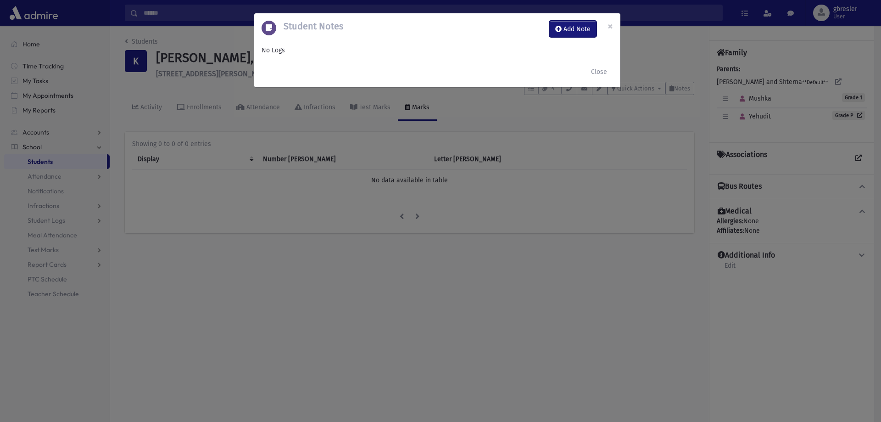
click at [572, 28] on button "Add Note" at bounding box center [572, 29] width 47 height 17
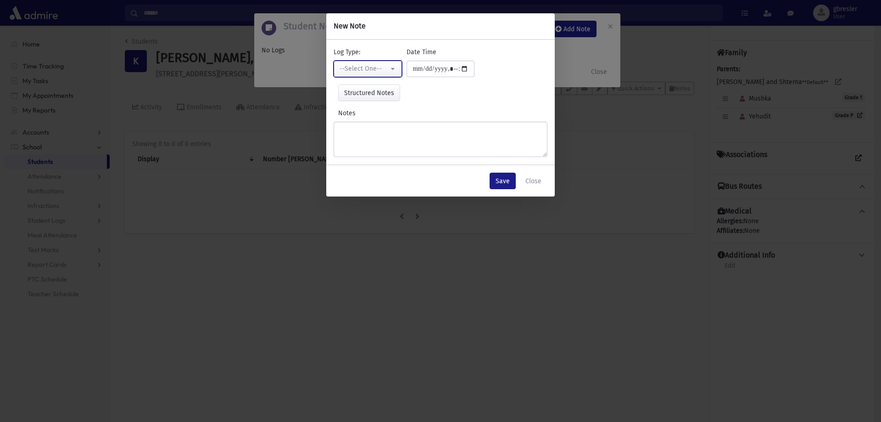
click at [370, 68] on div "--Select One--" at bounding box center [363, 69] width 49 height 10
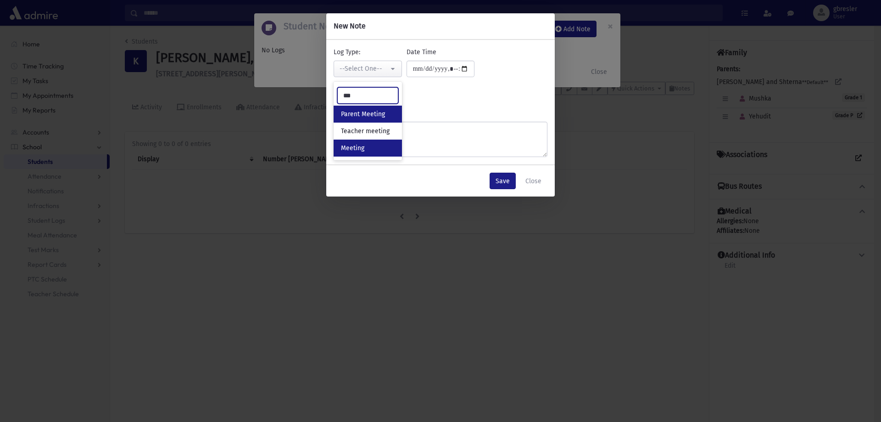
type input "***"
click at [358, 145] on span "Meeting" at bounding box center [352, 148] width 23 height 9
select select "*"
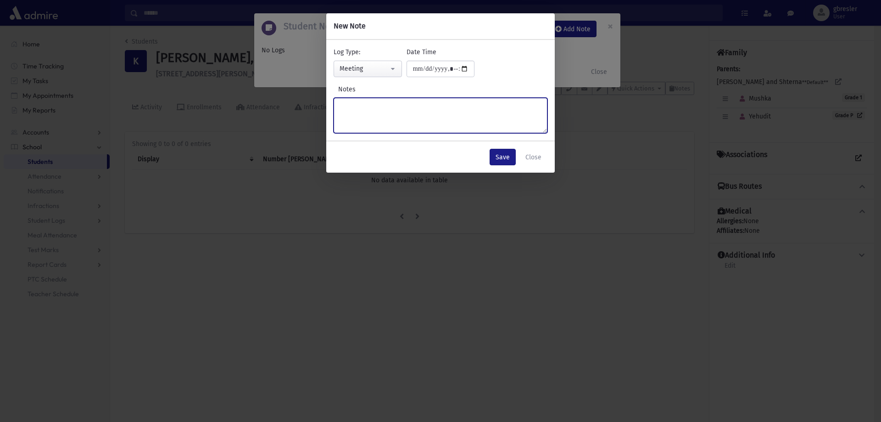
click at [354, 105] on textarea "Notes" at bounding box center [440, 115] width 214 height 35
type textarea "**********"
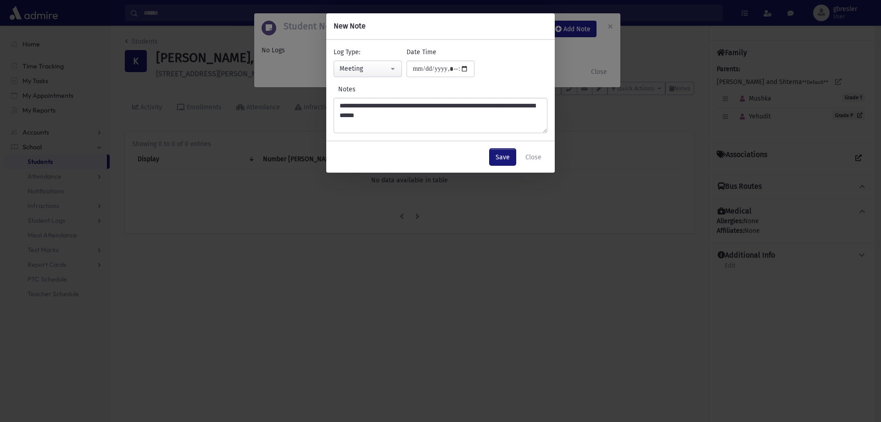
click at [503, 153] on button "Save" at bounding box center [502, 157] width 26 height 17
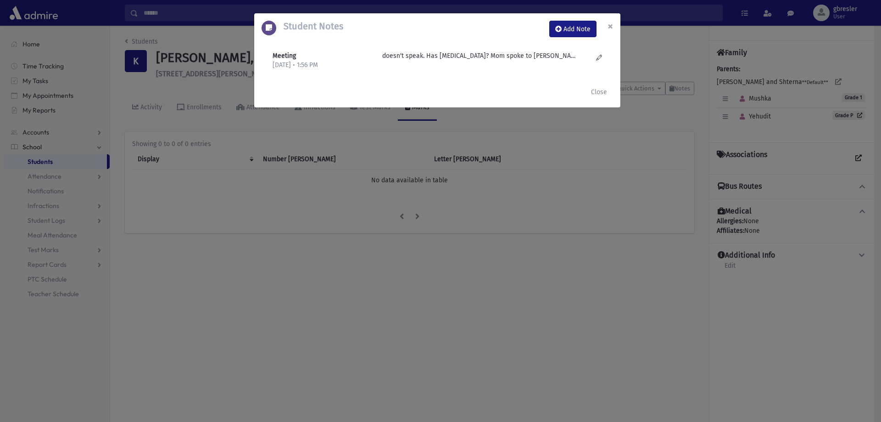
click at [614, 27] on button "×" at bounding box center [610, 26] width 20 height 26
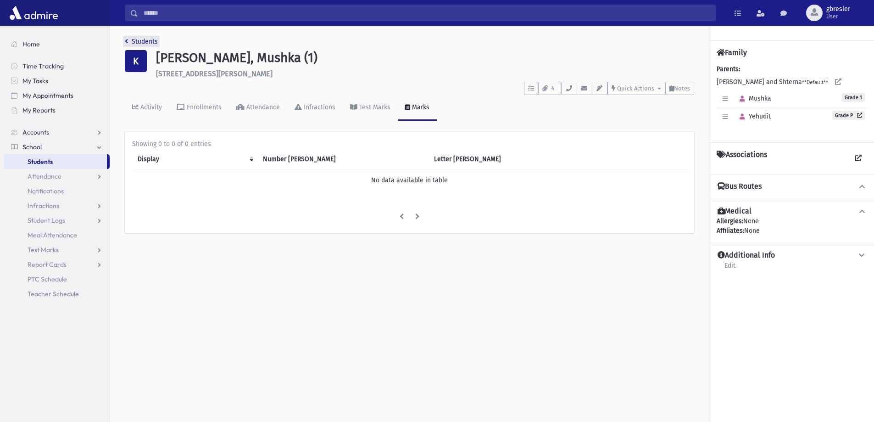
click at [155, 39] on link "Students" at bounding box center [141, 42] width 33 height 8
